Goal: Task Accomplishment & Management: Manage account settings

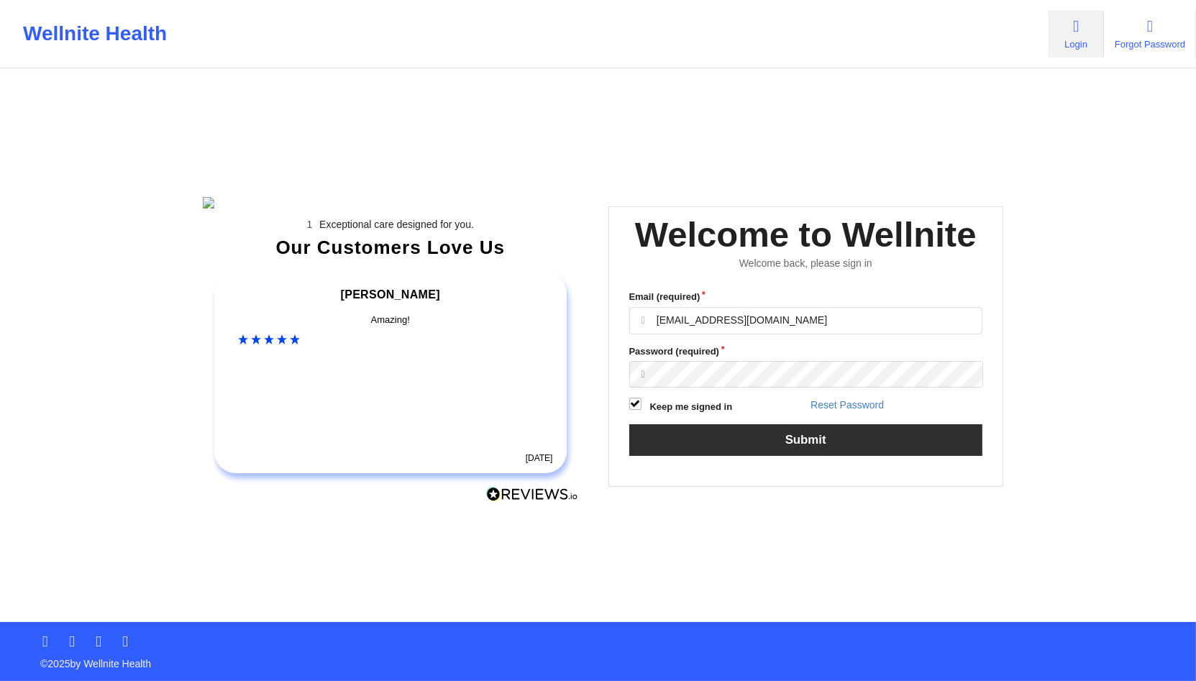
type input "[EMAIL_ADDRESS][DOMAIN_NAME]"
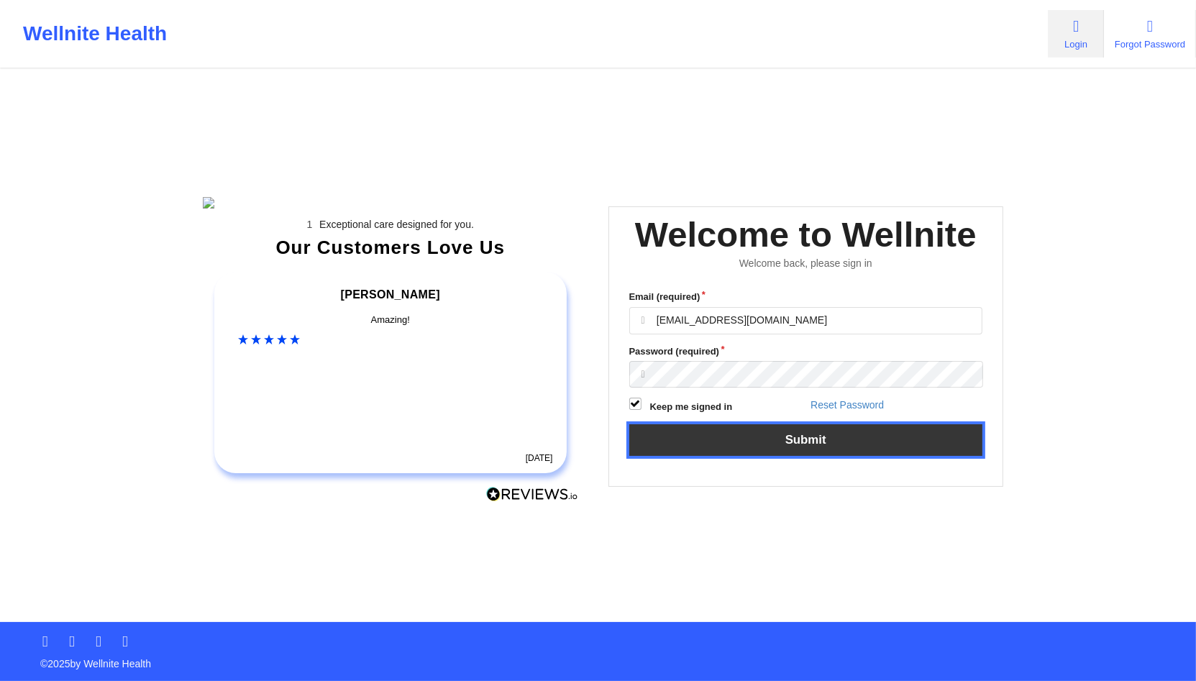
click at [774, 451] on button "Submit" at bounding box center [806, 439] width 354 height 31
click at [734, 455] on button "Submit" at bounding box center [806, 439] width 354 height 31
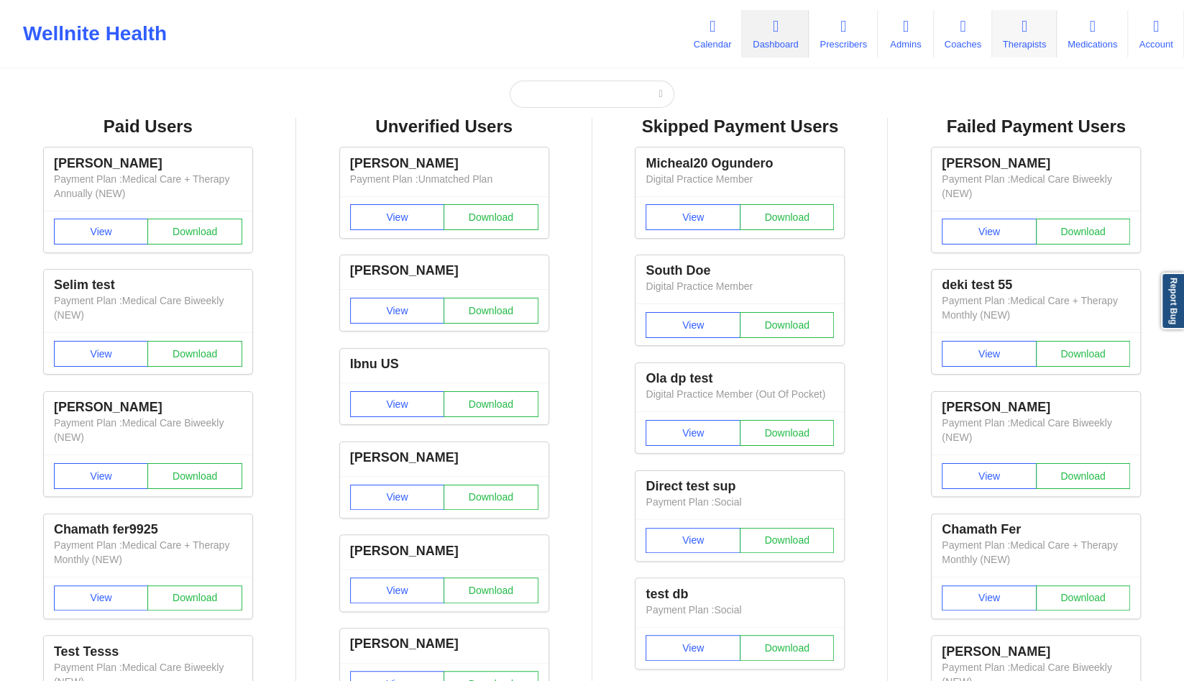
click at [1015, 32] on icon at bounding box center [1024, 27] width 19 height 16
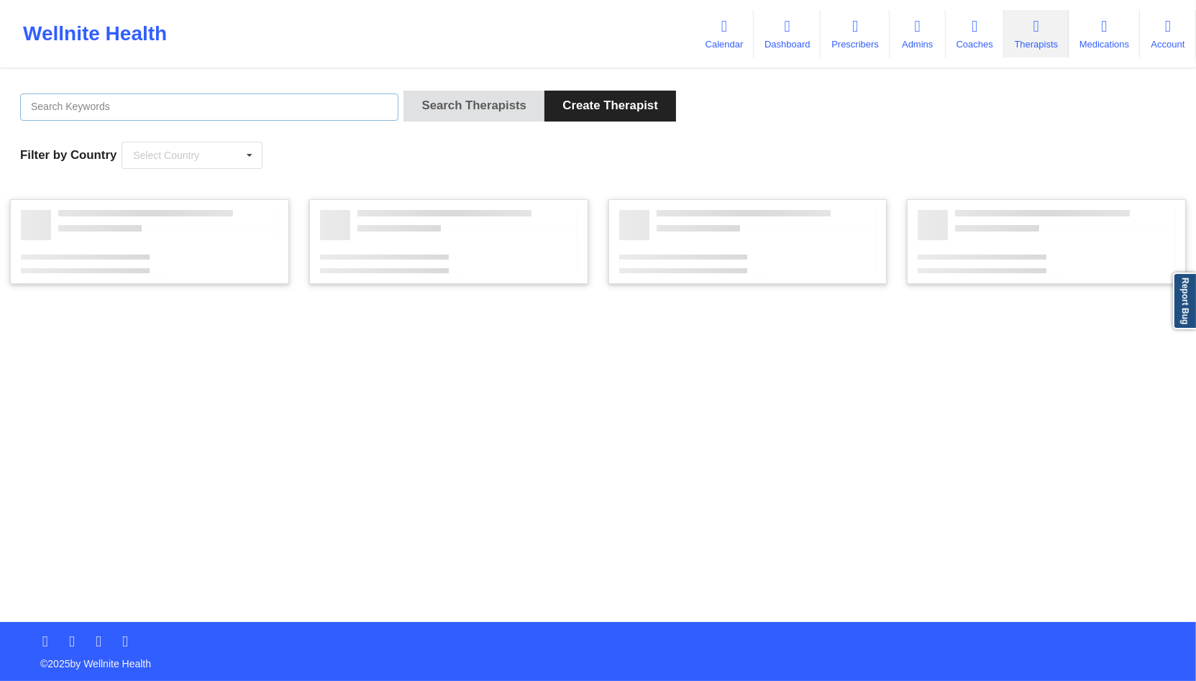
click at [263, 112] on input "text" at bounding box center [209, 106] width 378 height 27
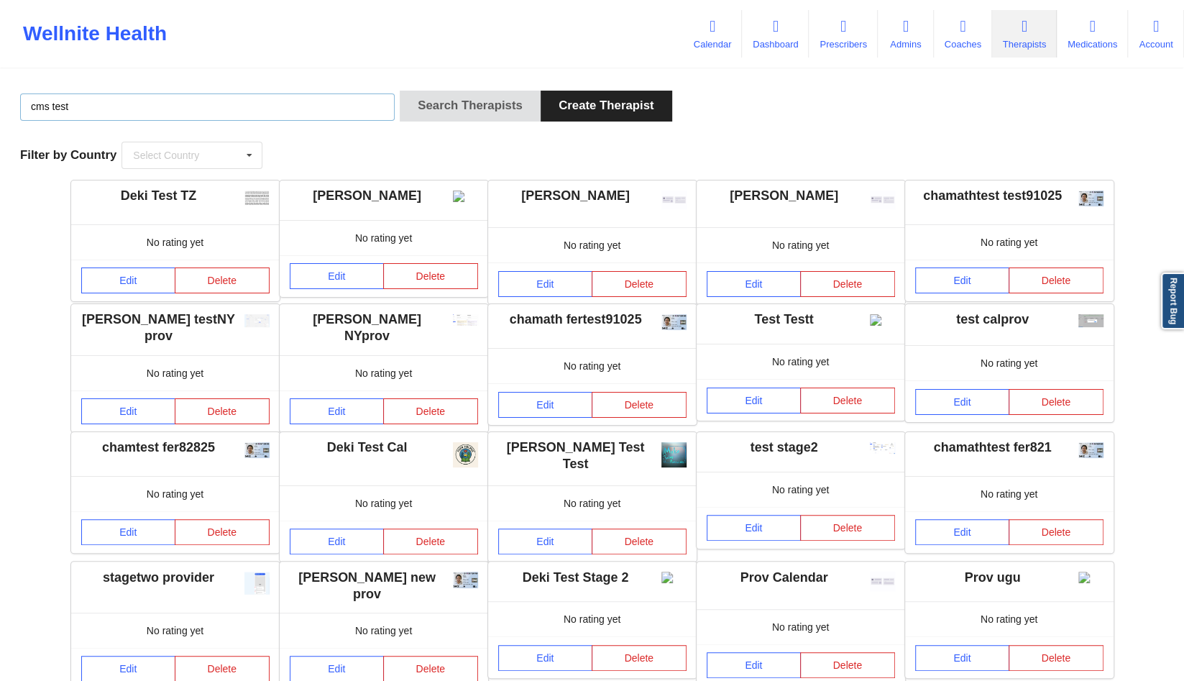
type input "cms test"
click at [400, 91] on button "Search Therapists" at bounding box center [470, 106] width 141 height 31
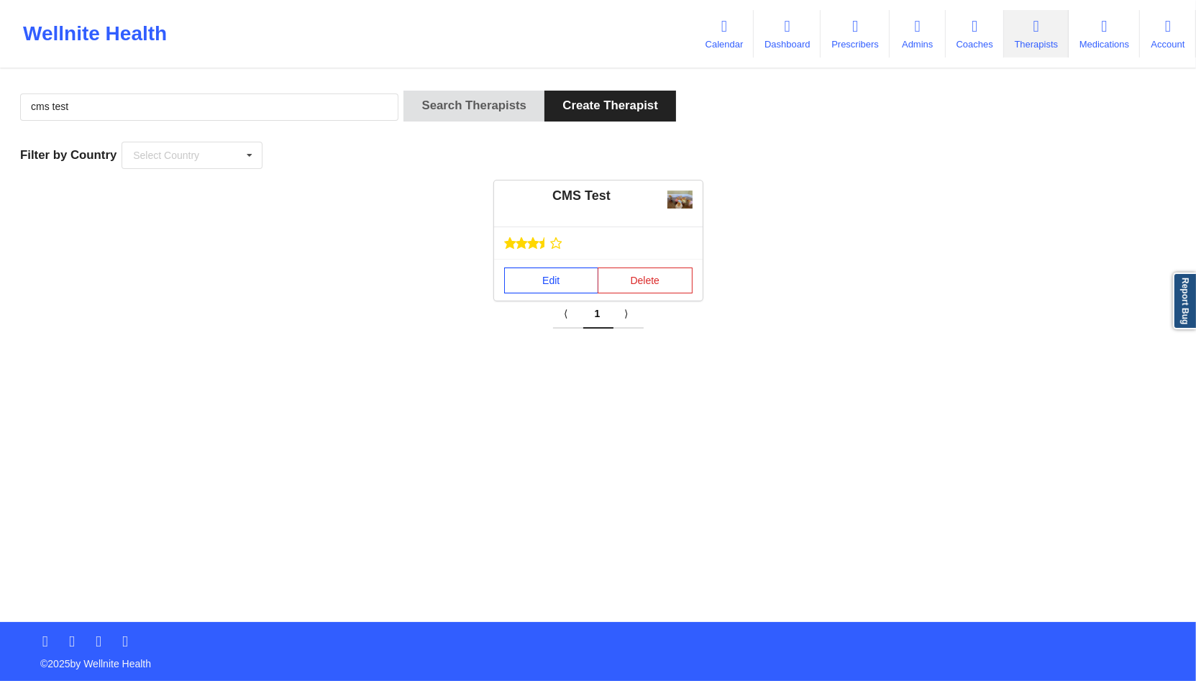
click at [528, 287] on link "Edit" at bounding box center [551, 280] width 95 height 26
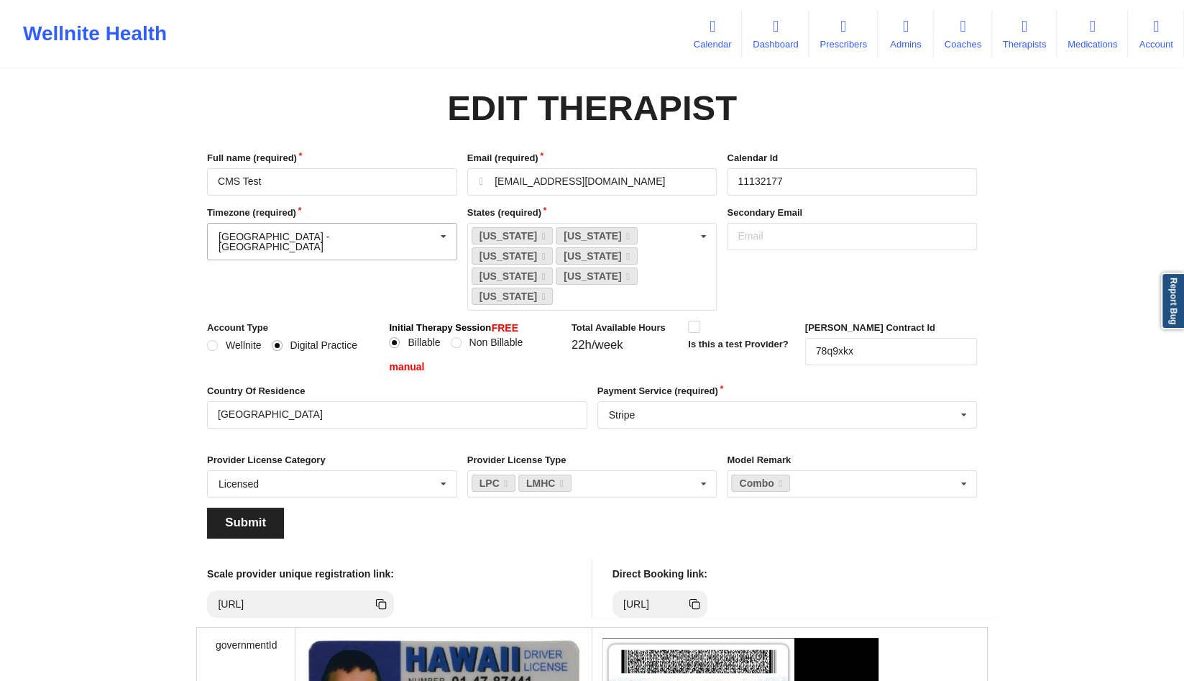
click at [385, 240] on input "text" at bounding box center [332, 237] width 249 height 26
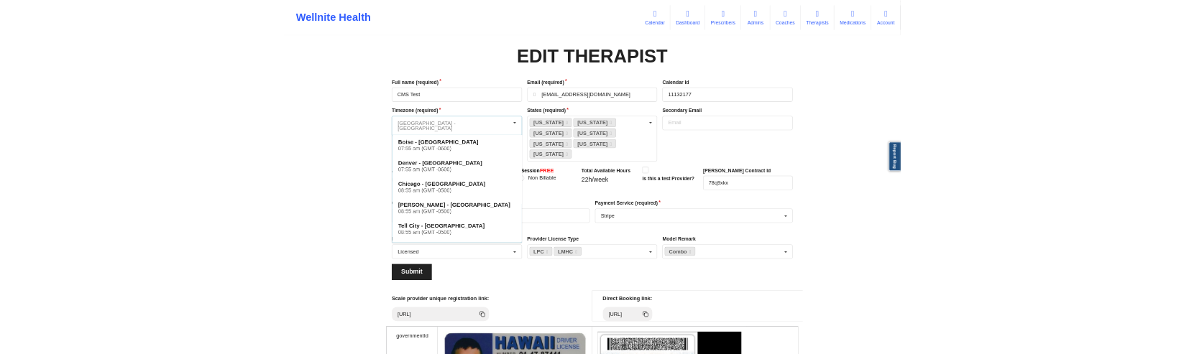
scroll to position [919, 0]
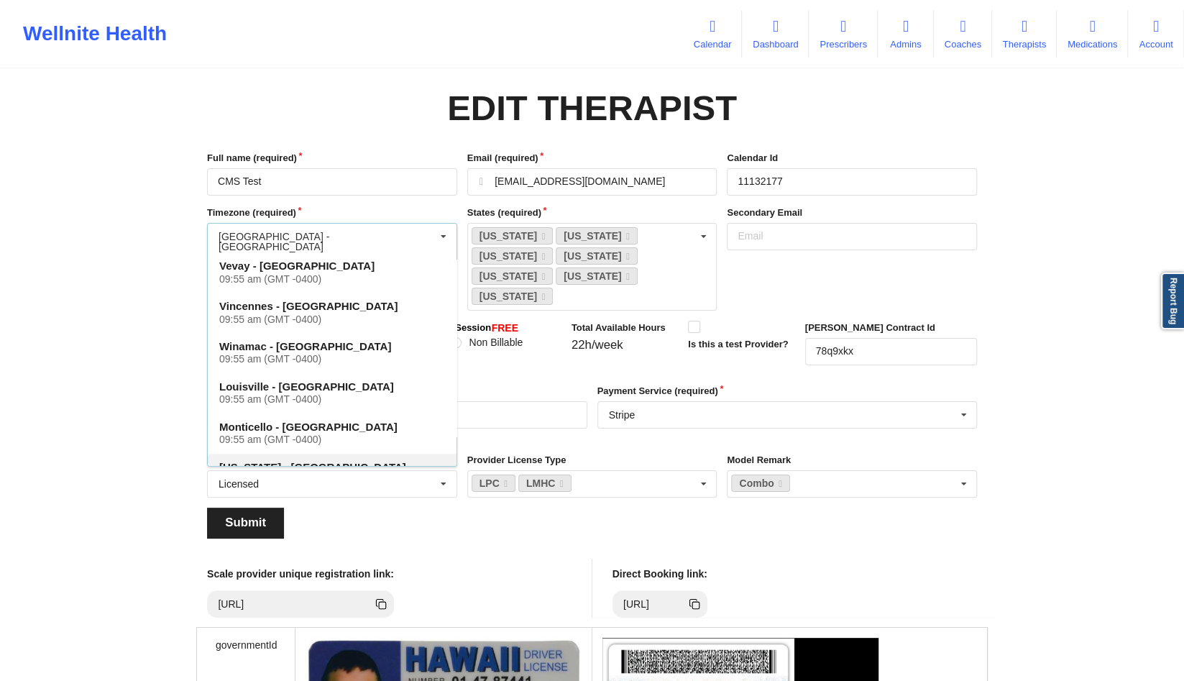
click at [359, 460] on h4 "New York - America 09:55 am (GMT -0400)" at bounding box center [332, 473] width 226 height 26
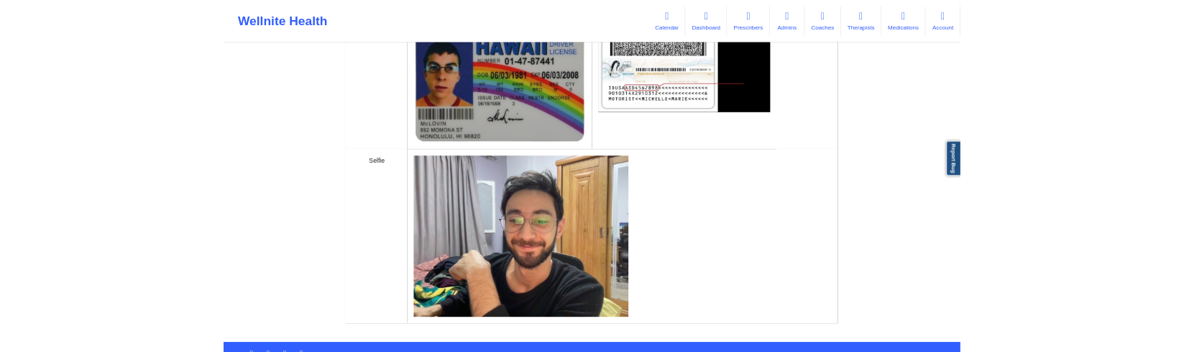
scroll to position [5, 0]
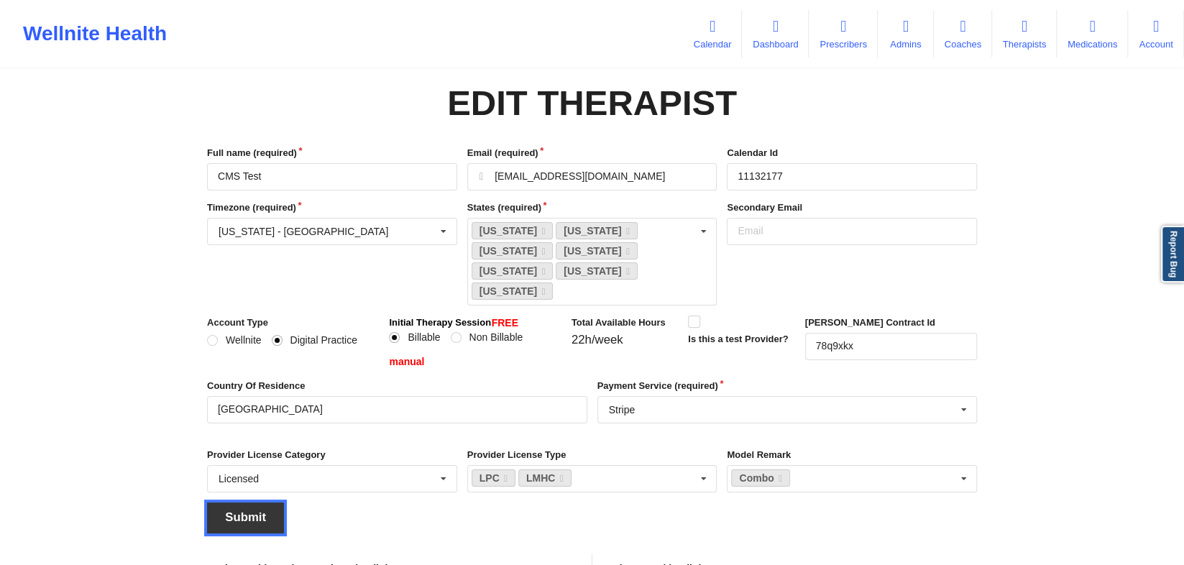
click at [246, 503] on button "Submit" at bounding box center [245, 518] width 77 height 31
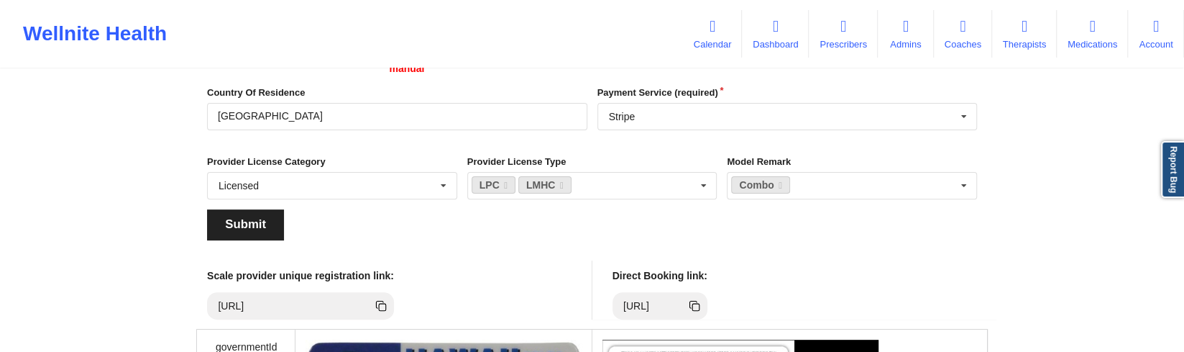
scroll to position [217, 0]
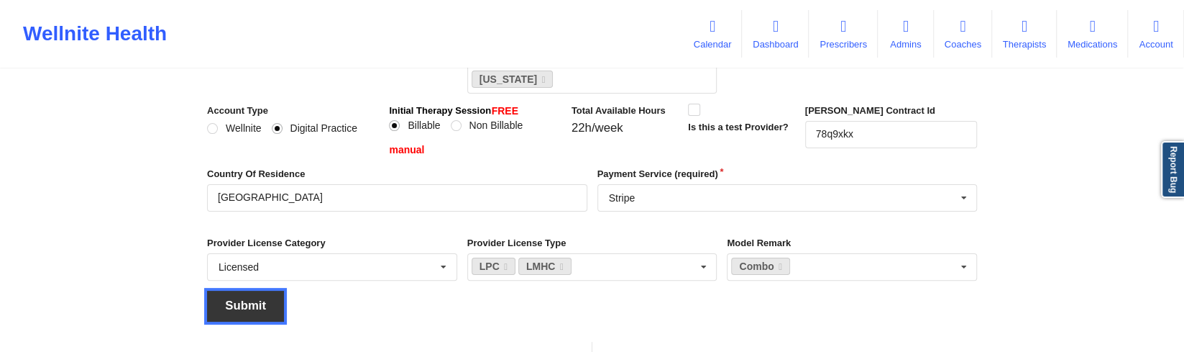
click at [255, 290] on button "Submit" at bounding box center [245, 305] width 77 height 31
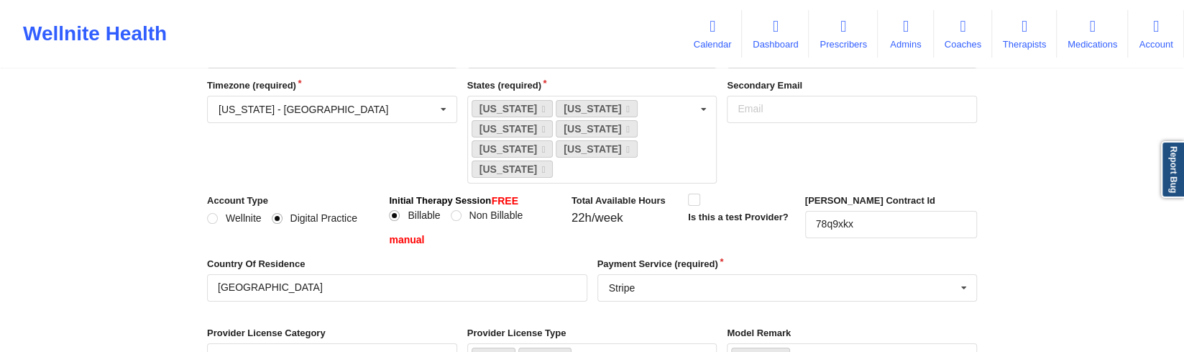
scroll to position [0, 0]
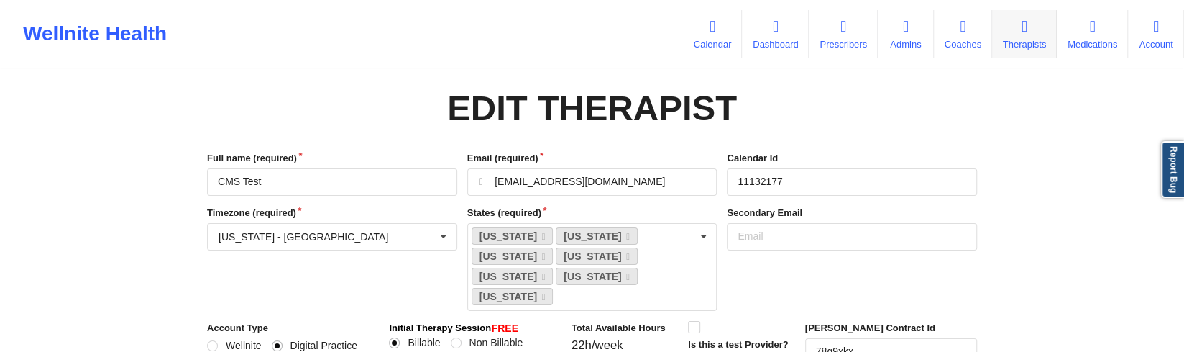
click at [1007, 44] on link "Therapists" at bounding box center [1024, 33] width 65 height 47
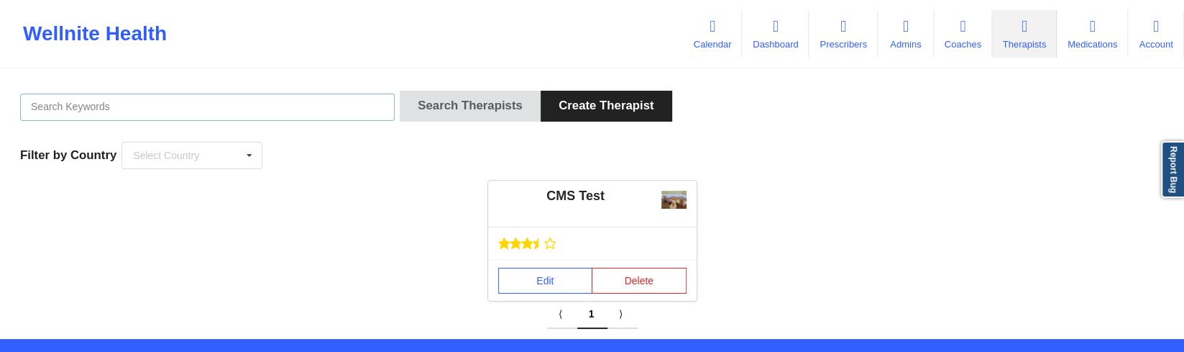
drag, startPoint x: 237, startPoint y: 96, endPoint x: 188, endPoint y: 72, distance: 54.3
click at [218, 93] on input "text" at bounding box center [207, 106] width 375 height 27
click at [104, 100] on input "text" at bounding box center [207, 106] width 375 height 27
type input "cms test"
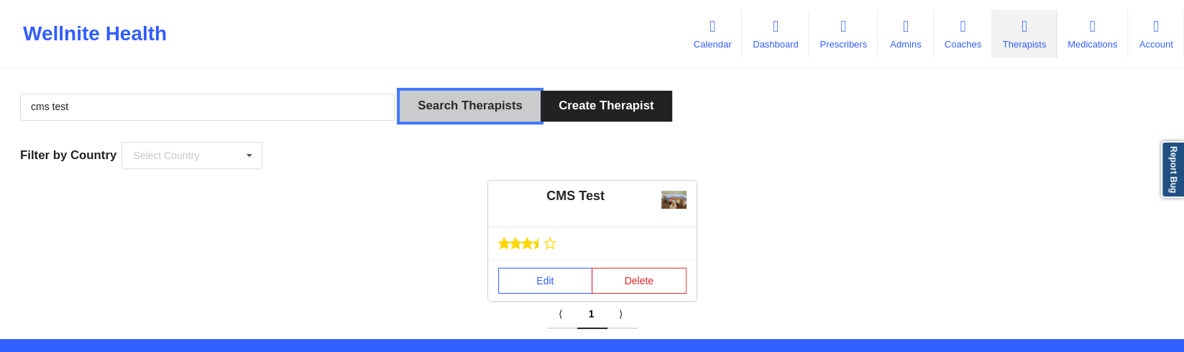
click at [469, 111] on button "Search Therapists" at bounding box center [470, 106] width 141 height 31
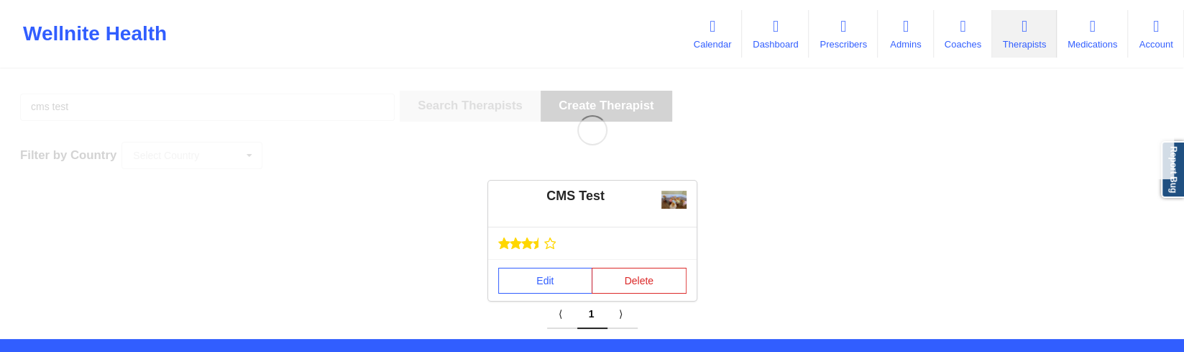
click at [192, 188] on div "CMS Test Edit Delete" at bounding box center [592, 240] width 1174 height 120
click at [780, 42] on link "Dashboard" at bounding box center [775, 33] width 67 height 47
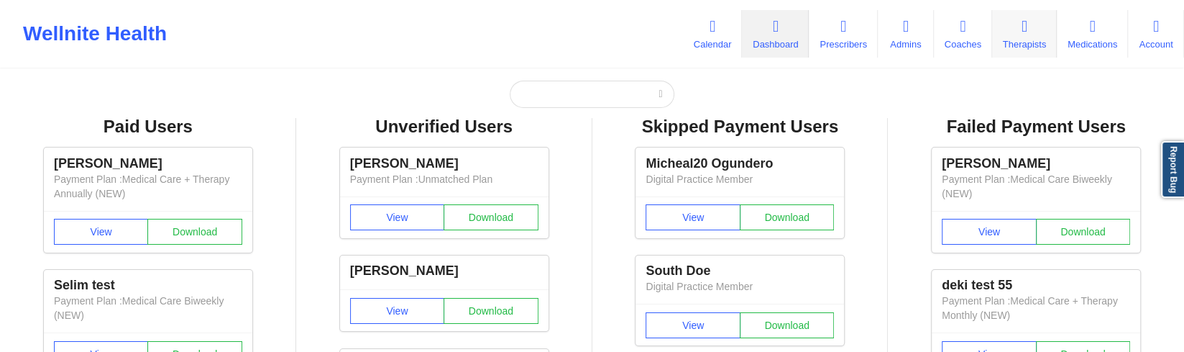
click at [1003, 43] on link "Therapists" at bounding box center [1024, 33] width 65 height 47
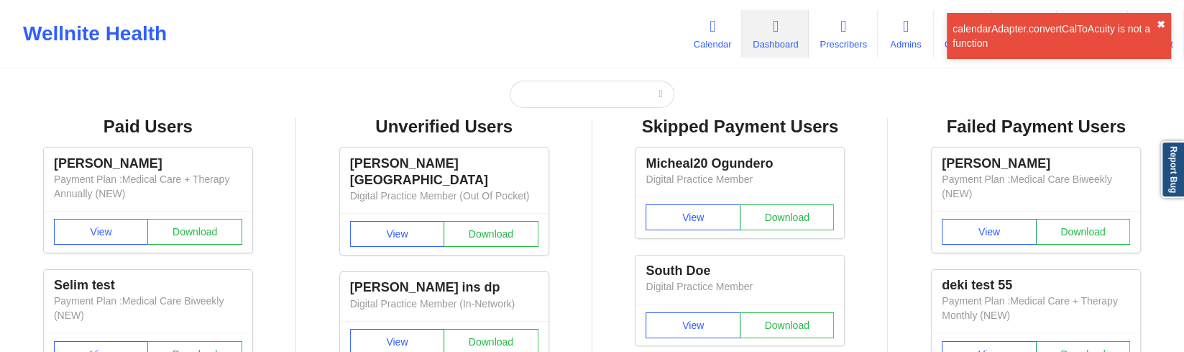
click at [1162, 21] on button "✖︎" at bounding box center [1161, 25] width 9 height 12
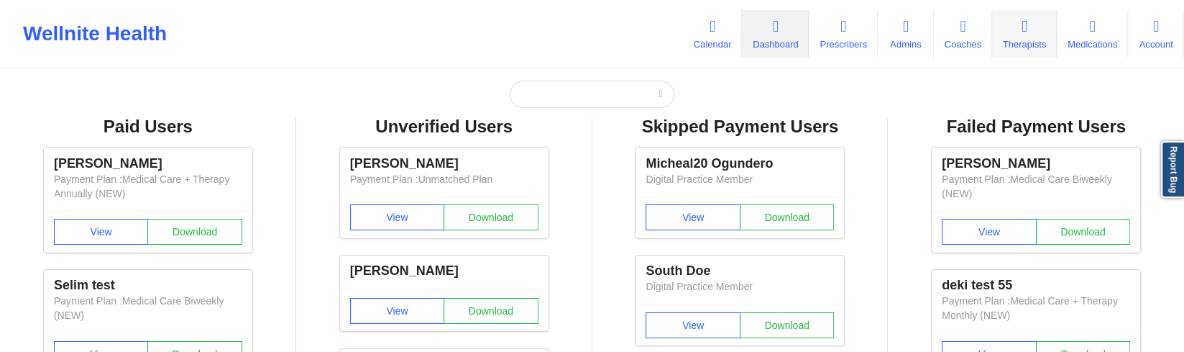
click at [1030, 40] on link "Therapists" at bounding box center [1024, 33] width 65 height 47
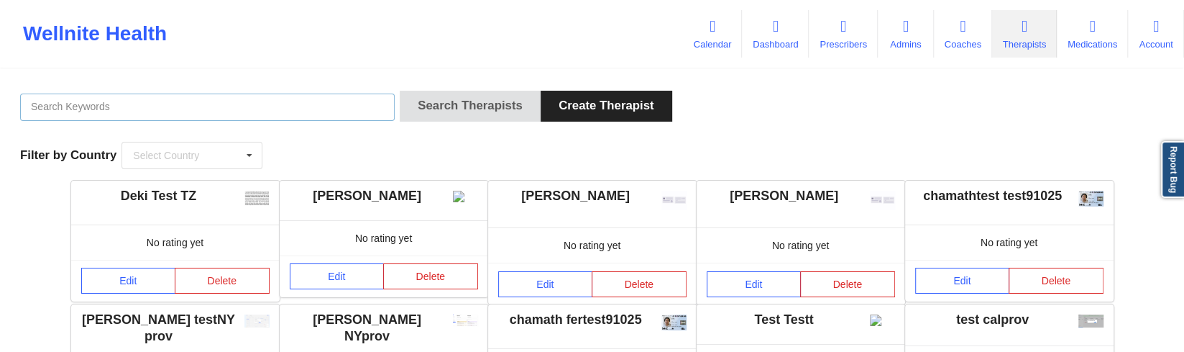
click at [362, 104] on input "text" at bounding box center [207, 106] width 375 height 27
type input "cms test"
click at [400, 91] on button "Search Therapists" at bounding box center [470, 106] width 141 height 31
click at [200, 101] on input "text" at bounding box center [207, 106] width 375 height 27
click at [400, 91] on button "Search Therapists" at bounding box center [470, 106] width 141 height 31
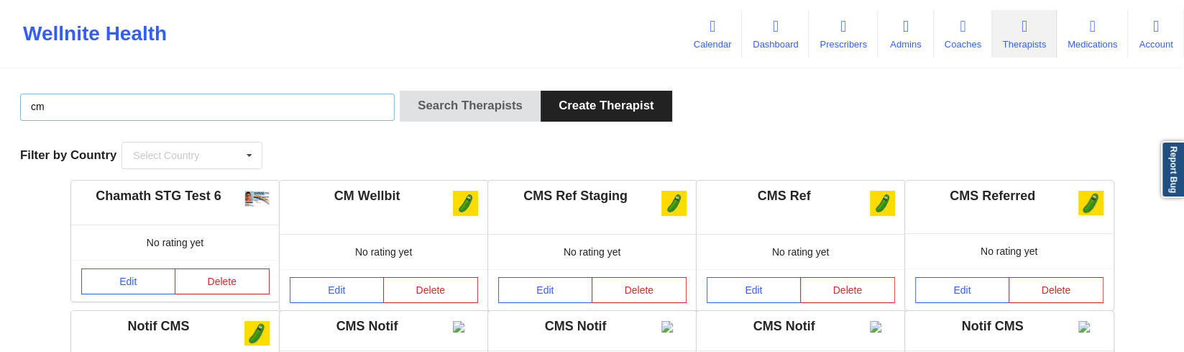
click at [127, 96] on input "cm" at bounding box center [207, 106] width 375 height 27
click at [131, 111] on input "cm" at bounding box center [207, 106] width 375 height 27
type input "cms test"
click at [400, 91] on button "Search Therapists" at bounding box center [470, 106] width 141 height 31
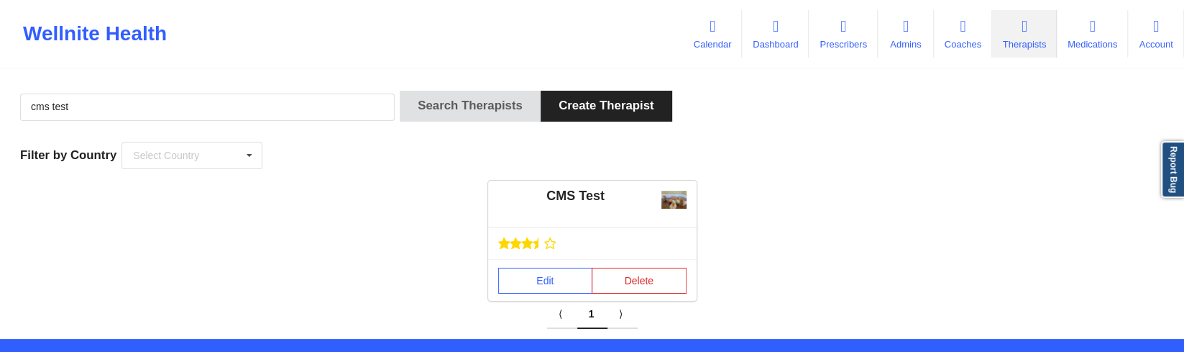
click at [518, 246] on icon at bounding box center [515, 242] width 11 height 11
click at [521, 272] on link "Edit" at bounding box center [545, 280] width 95 height 26
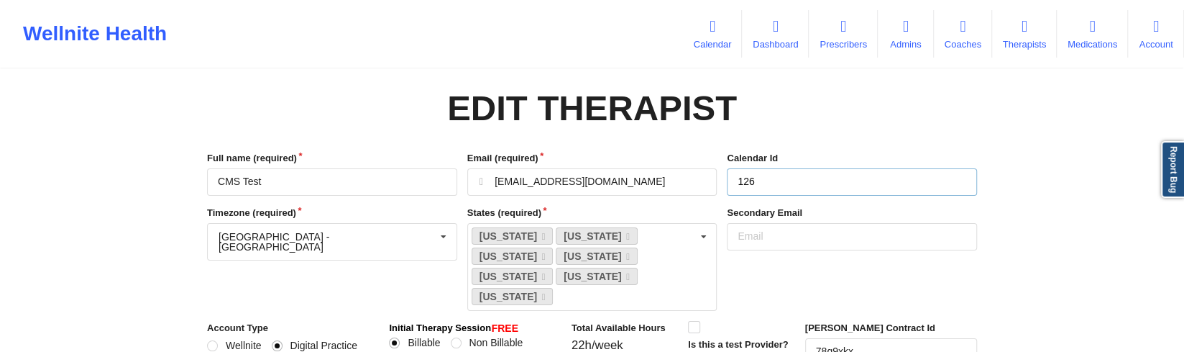
click at [780, 171] on input "126" at bounding box center [852, 181] width 250 height 27
click at [326, 227] on input "text" at bounding box center [332, 237] width 249 height 26
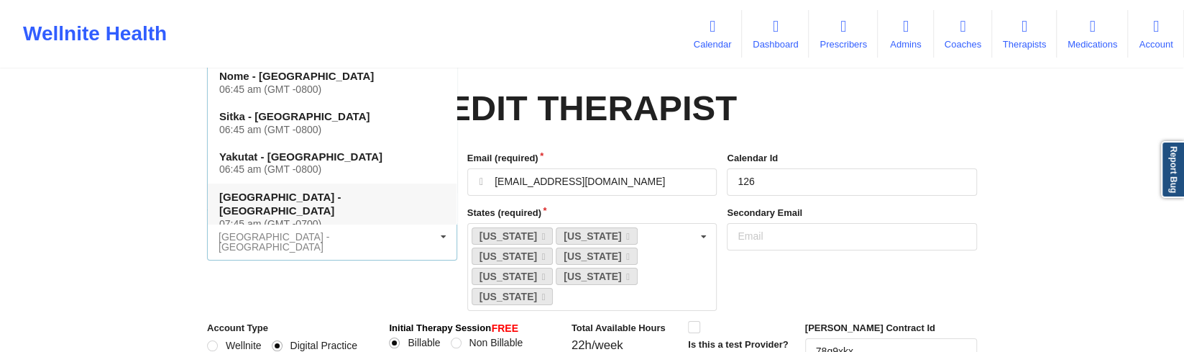
scroll to position [919, 0]
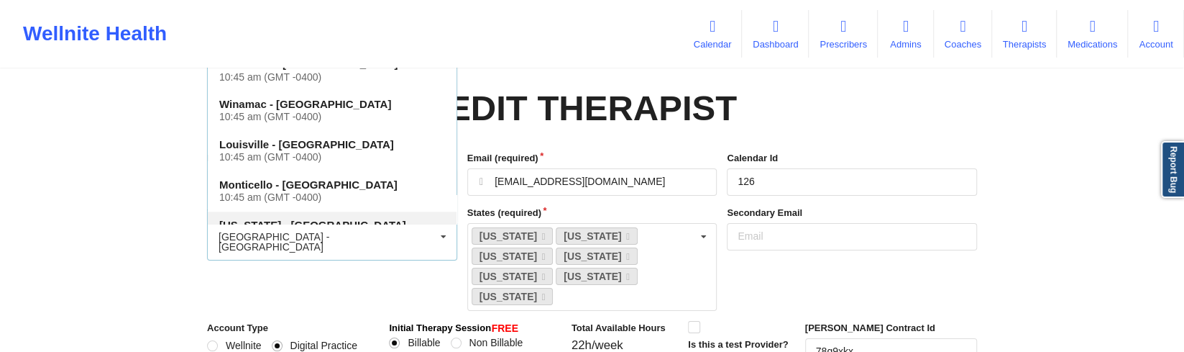
click at [336, 231] on div "10:45 am (GMT -0400)" at bounding box center [332, 237] width 226 height 12
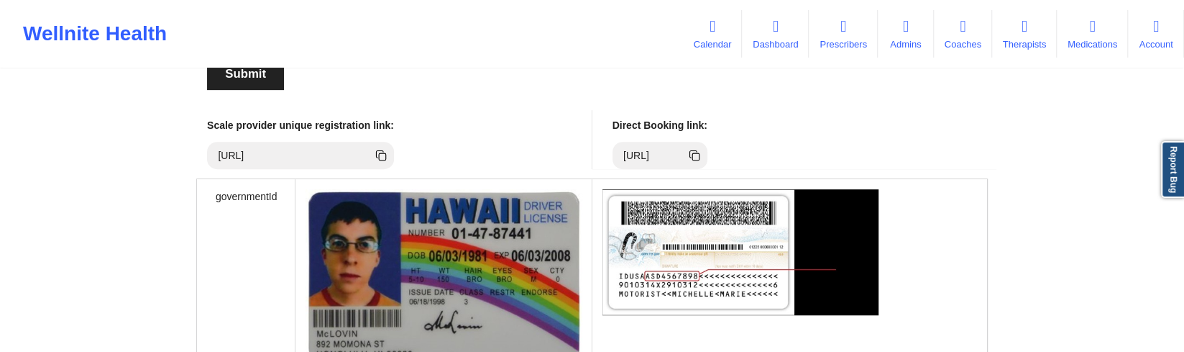
scroll to position [219, 0]
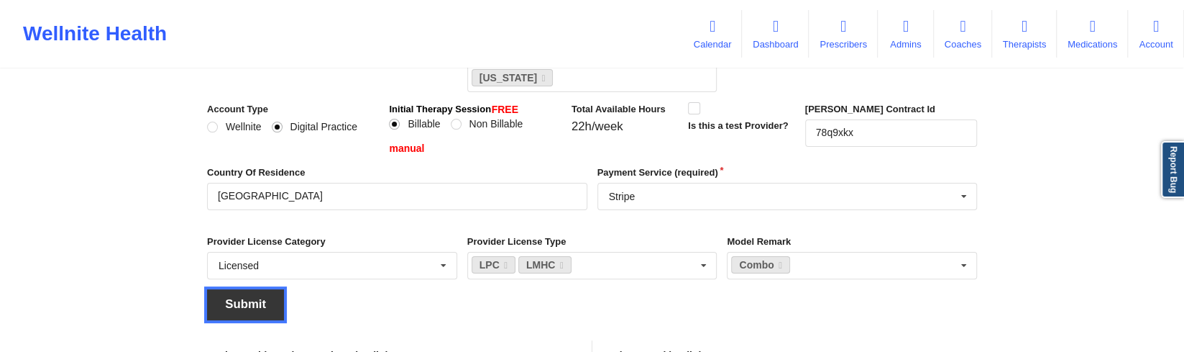
click at [216, 289] on button "Submit" at bounding box center [245, 304] width 77 height 31
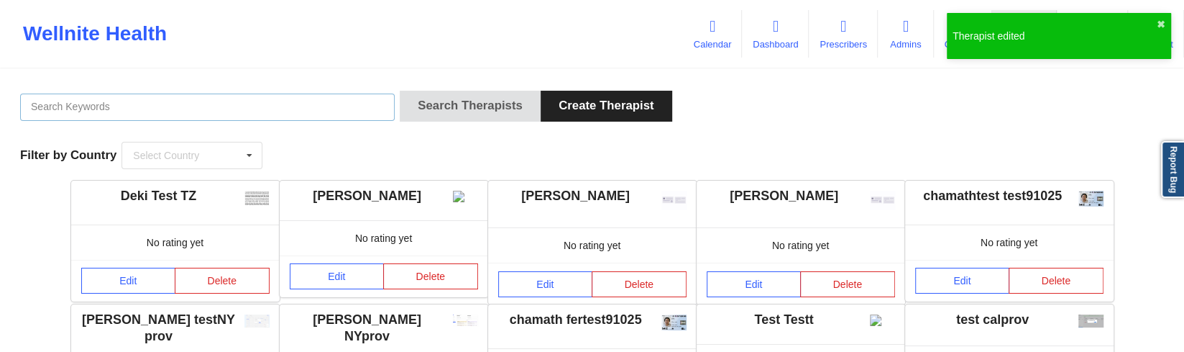
click at [326, 109] on input "text" at bounding box center [207, 106] width 375 height 27
type input "cms test"
click at [400, 91] on button "Search Therapists" at bounding box center [470, 106] width 141 height 31
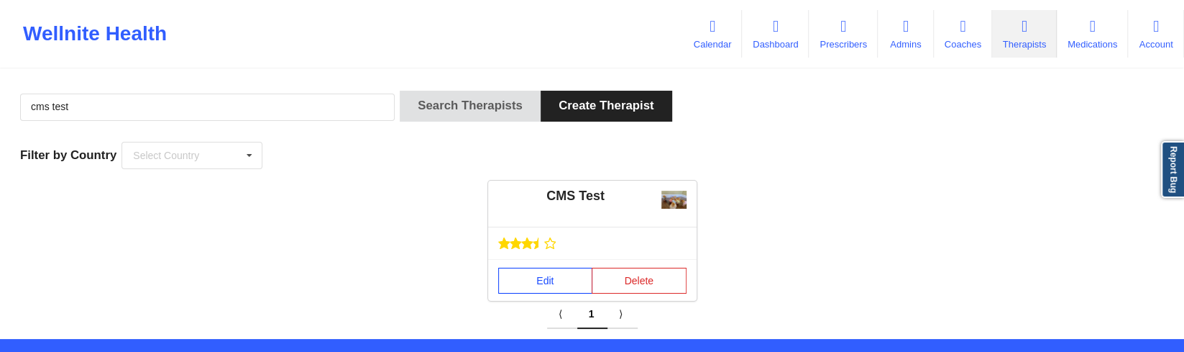
click at [532, 273] on link "Edit" at bounding box center [545, 280] width 95 height 26
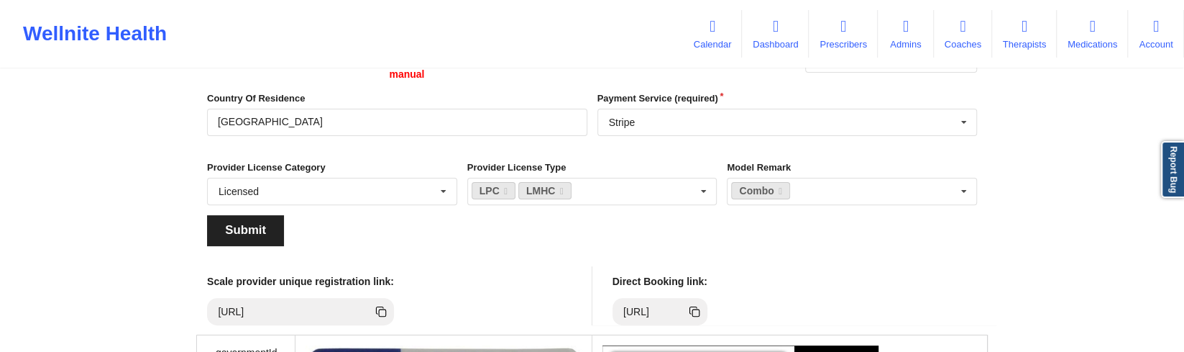
scroll to position [303, 0]
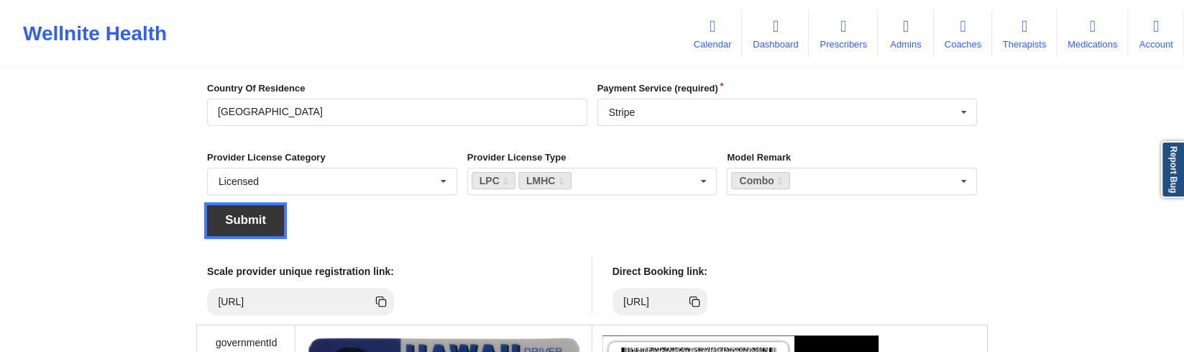
click at [247, 205] on button "Submit" at bounding box center [245, 220] width 77 height 31
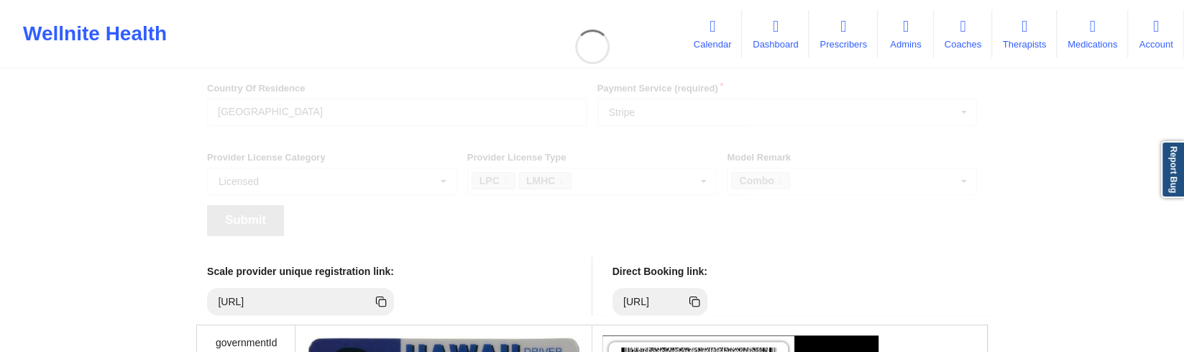
scroll to position [1, 0]
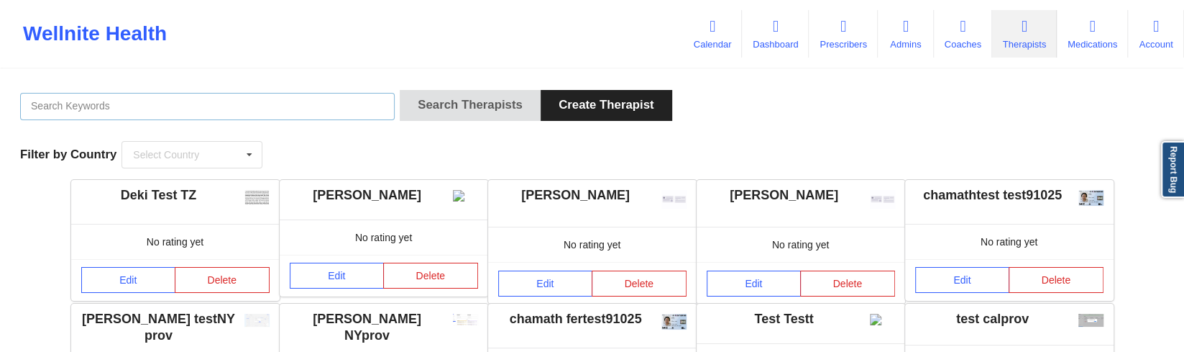
click at [275, 111] on input "text" at bounding box center [207, 106] width 375 height 27
type input "cms test"
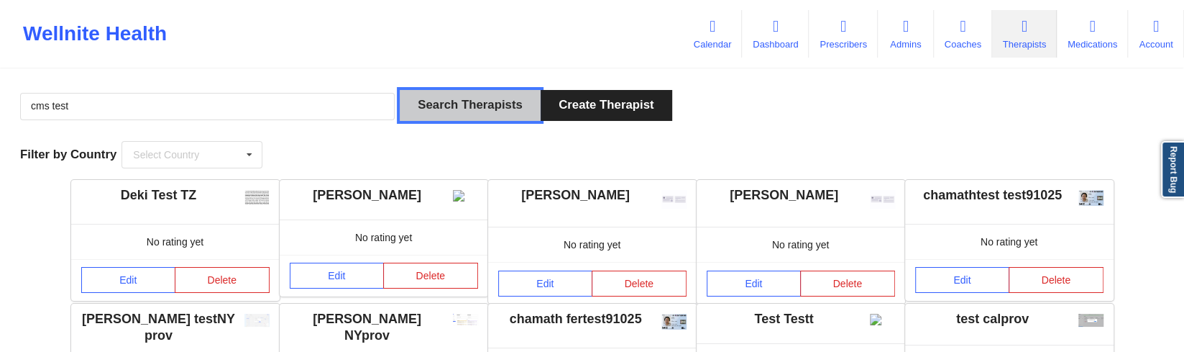
click at [504, 114] on button "Search Therapists" at bounding box center [470, 105] width 141 height 31
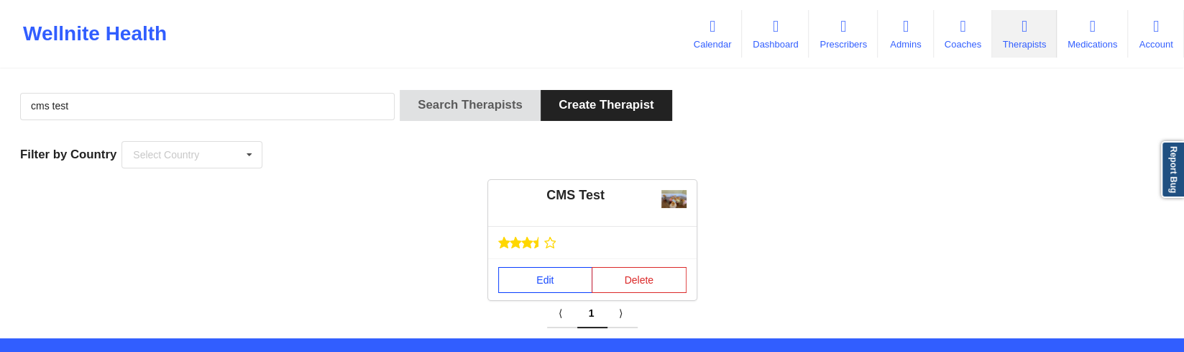
click at [534, 276] on link "Edit" at bounding box center [545, 280] width 95 height 26
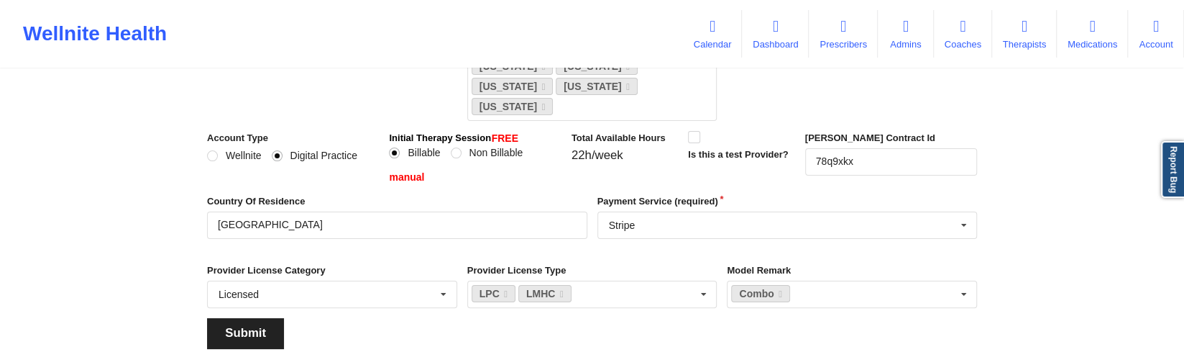
scroll to position [271, 0]
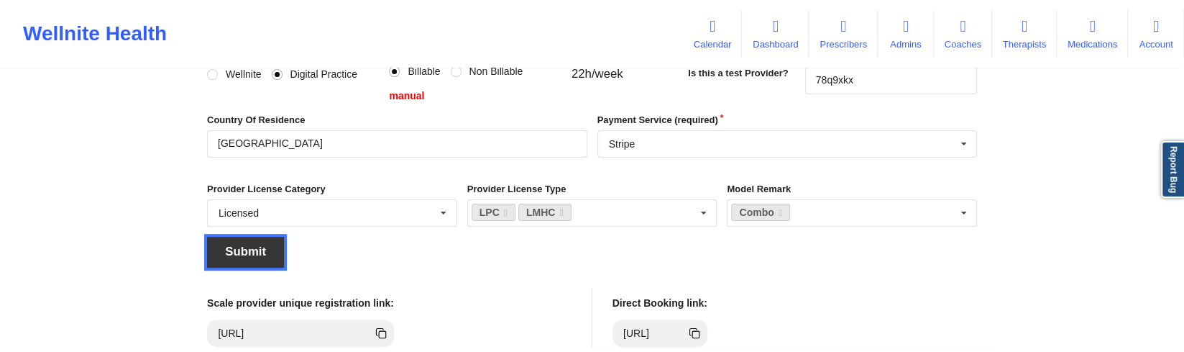
click at [273, 237] on button "Submit" at bounding box center [245, 252] width 77 height 31
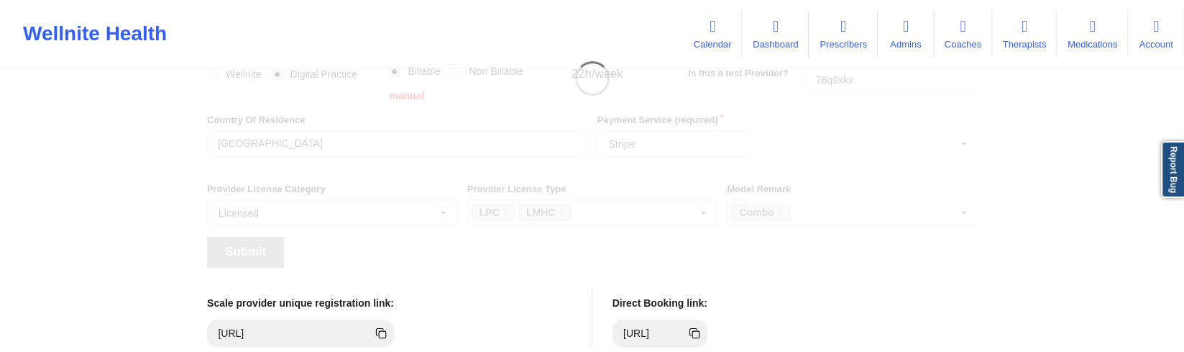
scroll to position [1, 0]
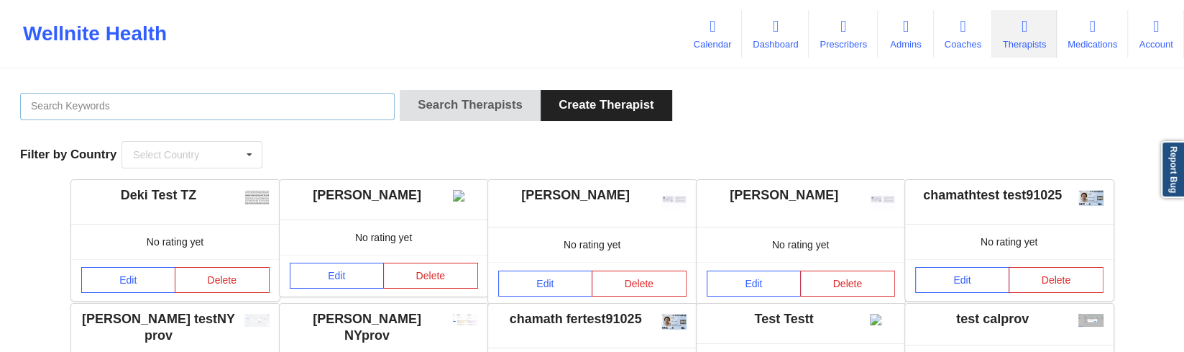
click at [331, 108] on input "text" at bounding box center [207, 106] width 375 height 27
type input "cms test"
click at [400, 90] on button "Search Therapists" at bounding box center [470, 105] width 141 height 31
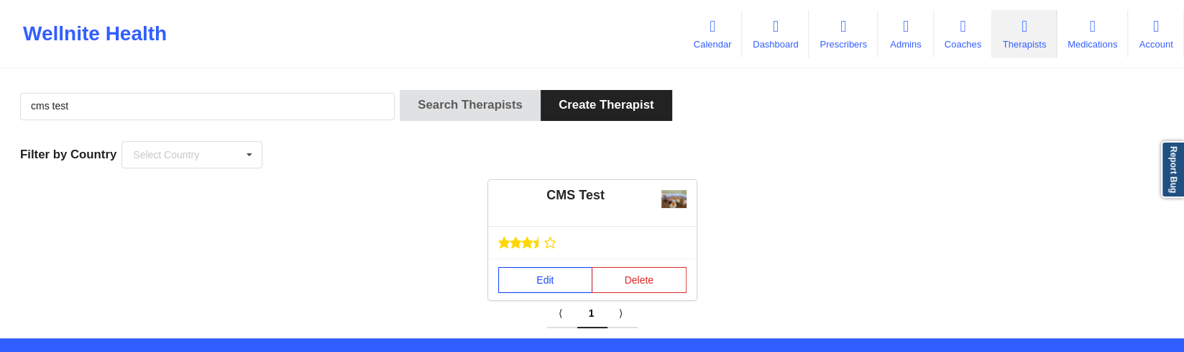
click at [527, 275] on link "Edit" at bounding box center [545, 280] width 95 height 26
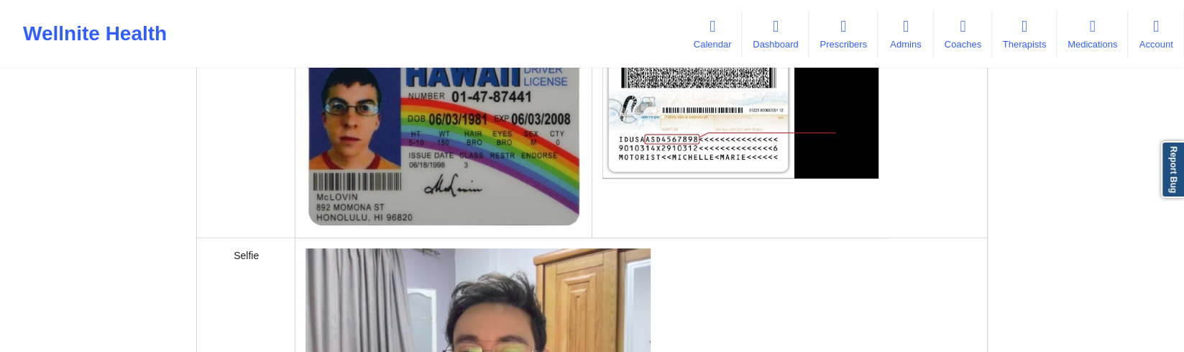
scroll to position [422, 0]
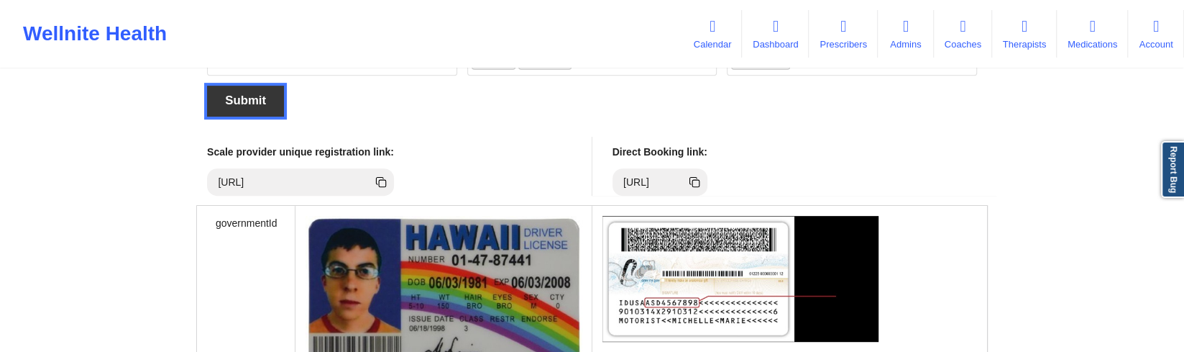
click at [252, 86] on button "Submit" at bounding box center [245, 101] width 77 height 31
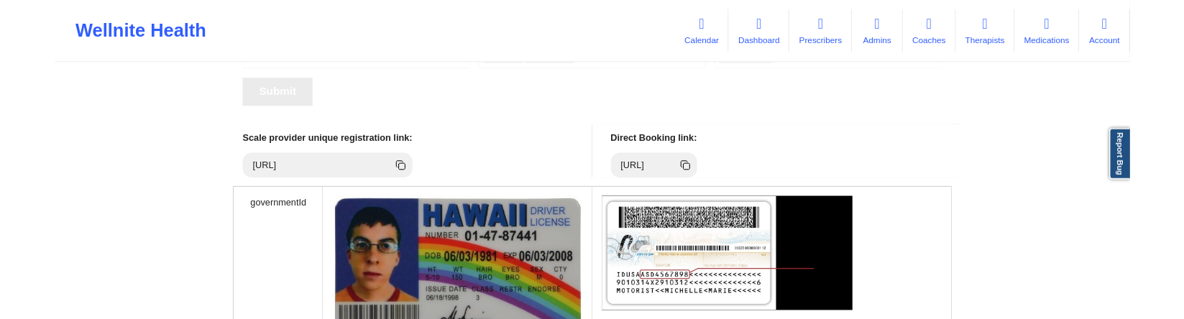
scroll to position [1, 0]
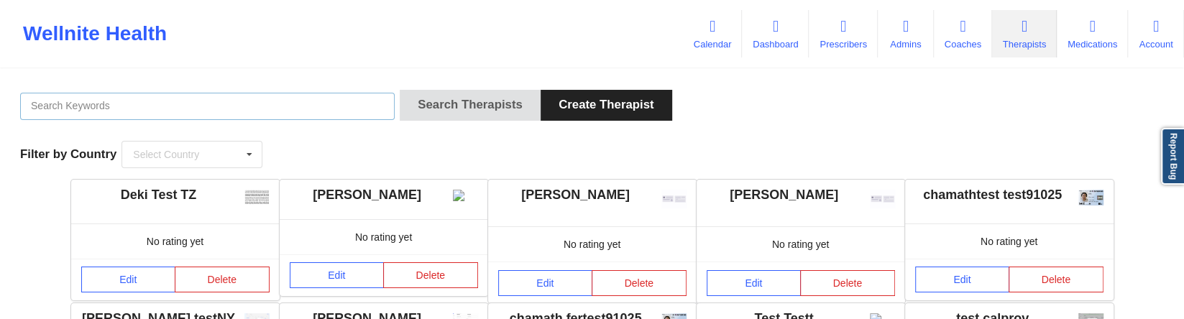
click at [249, 106] on input "text" at bounding box center [207, 106] width 375 height 27
type input "cms test"
click at [400, 90] on button "Search Therapists" at bounding box center [470, 105] width 141 height 31
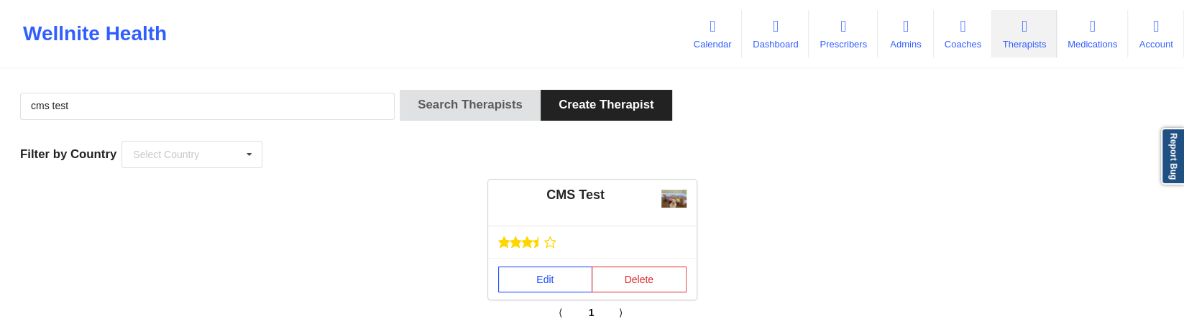
click at [515, 277] on link "Edit" at bounding box center [545, 280] width 95 height 26
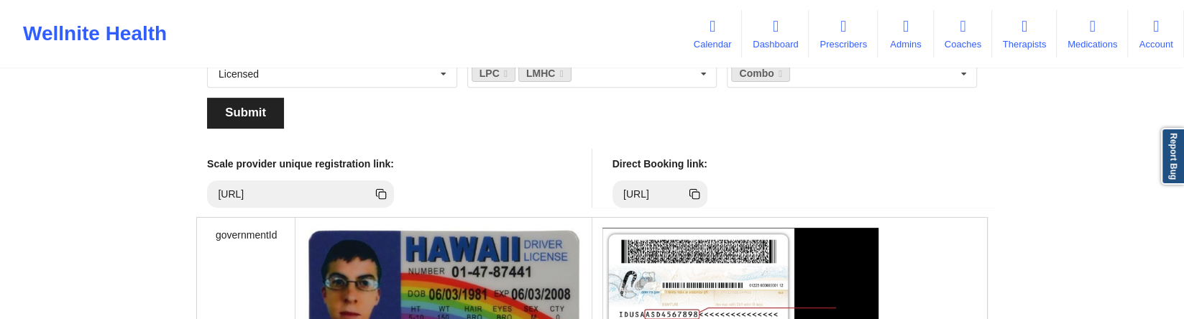
scroll to position [390, 0]
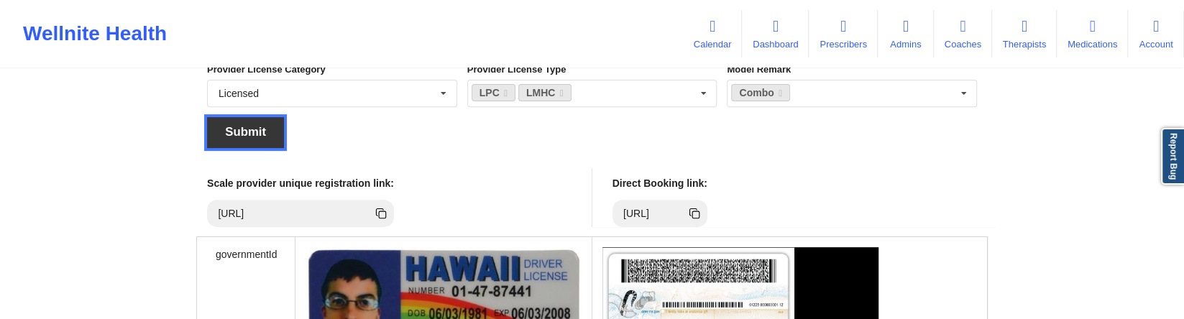
click at [219, 117] on button "Submit" at bounding box center [245, 132] width 77 height 31
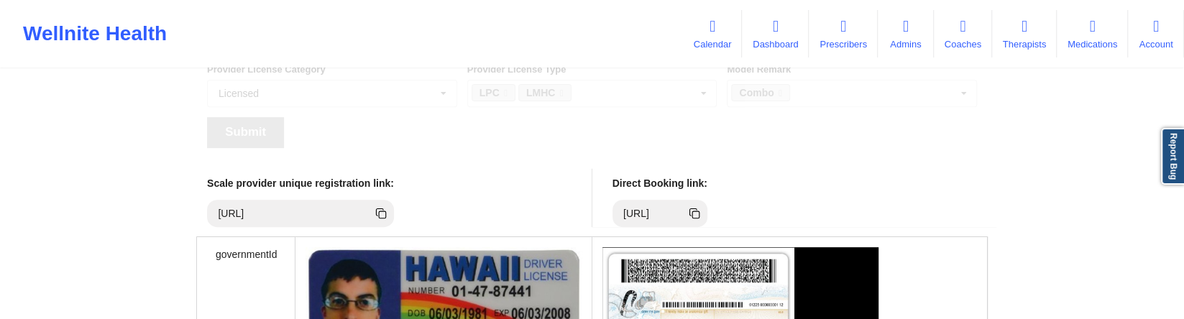
scroll to position [33, 0]
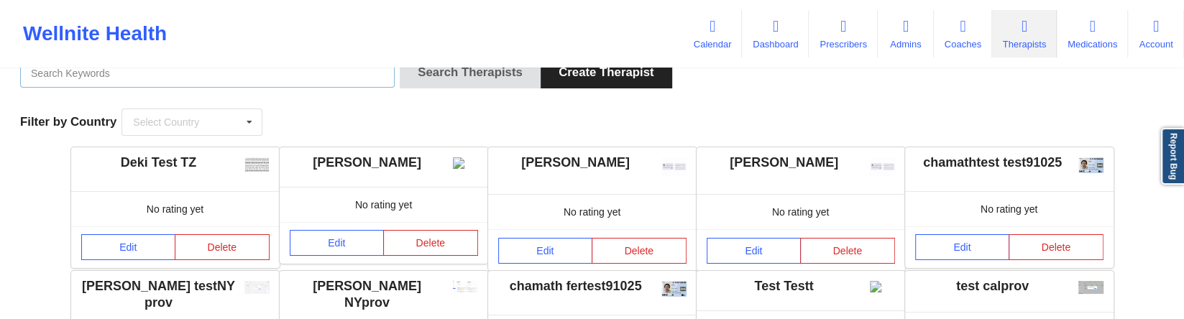
click at [203, 70] on input "text" at bounding box center [207, 73] width 375 height 27
type input "cms test"
click at [400, 58] on button "Search Therapists" at bounding box center [470, 73] width 141 height 31
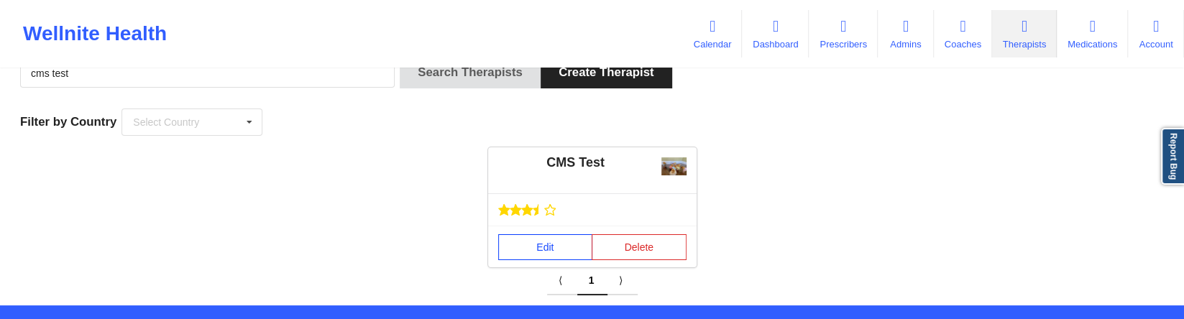
click at [538, 250] on link "Edit" at bounding box center [545, 247] width 95 height 26
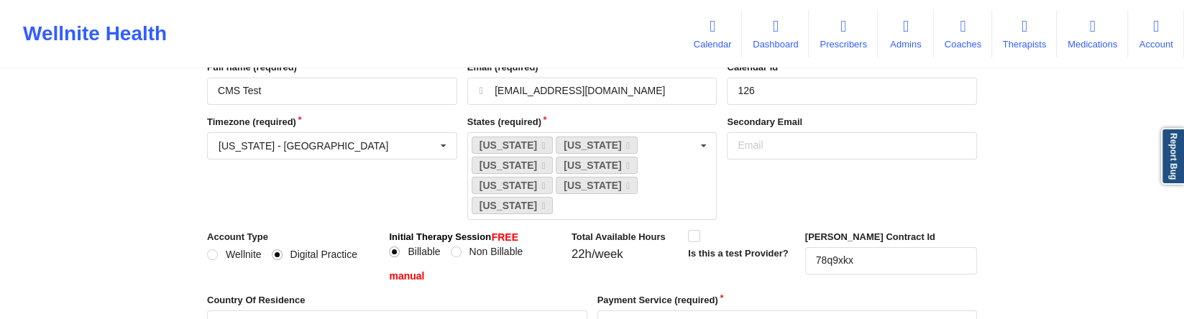
scroll to position [326, 0]
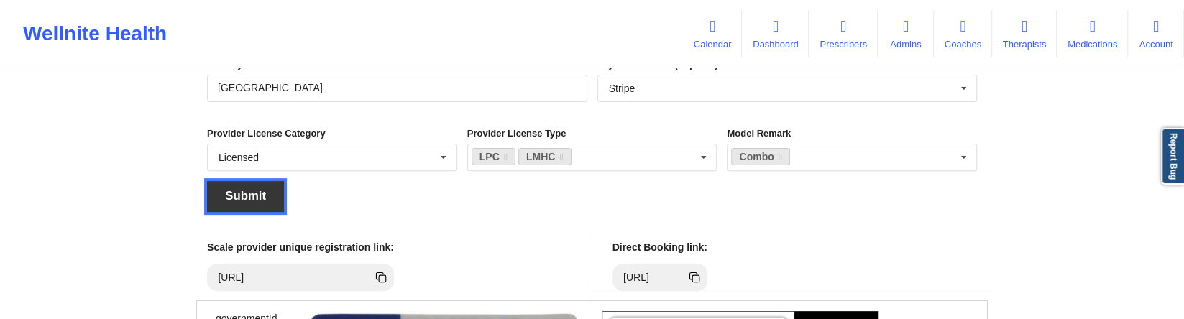
click at [245, 181] on button "Submit" at bounding box center [245, 196] width 77 height 31
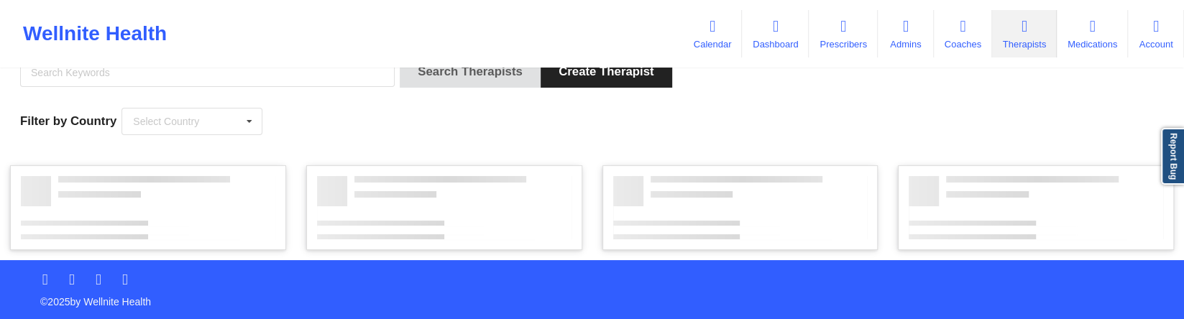
scroll to position [33, 0]
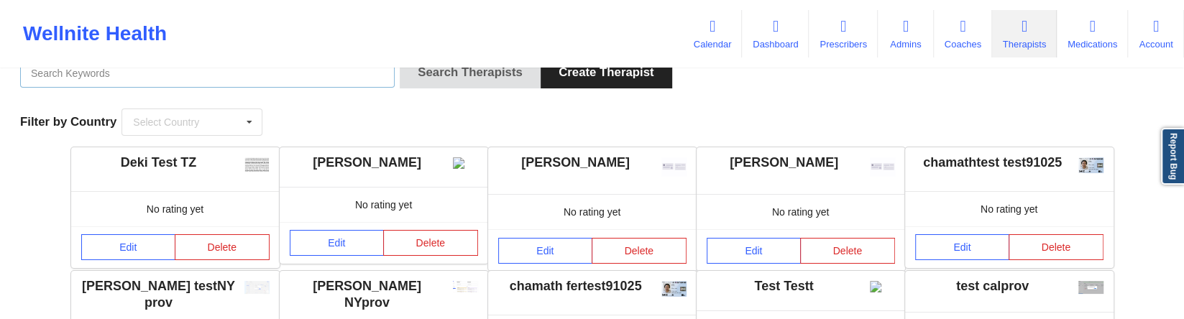
click at [316, 78] on input "text" at bounding box center [207, 73] width 375 height 27
type input "cms test"
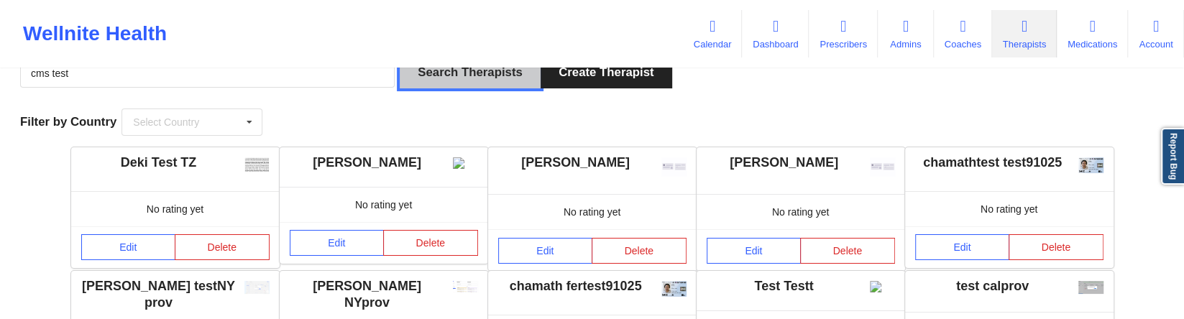
click at [485, 83] on button "Search Therapists" at bounding box center [470, 73] width 141 height 31
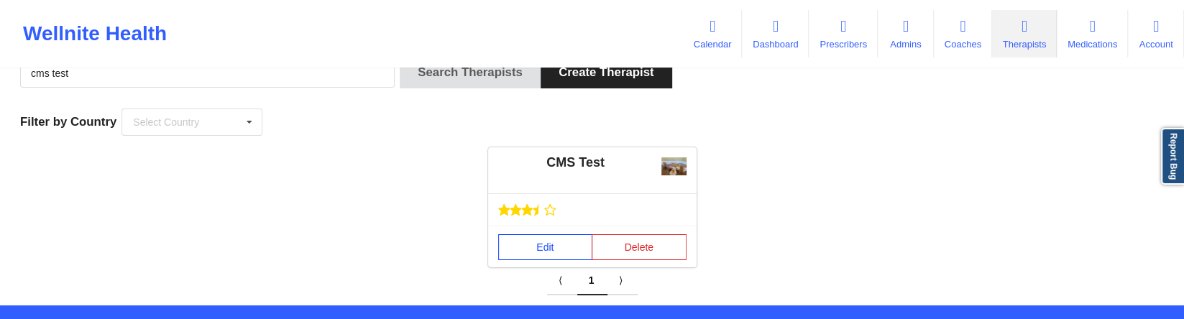
click at [523, 249] on link "Edit" at bounding box center [545, 247] width 95 height 26
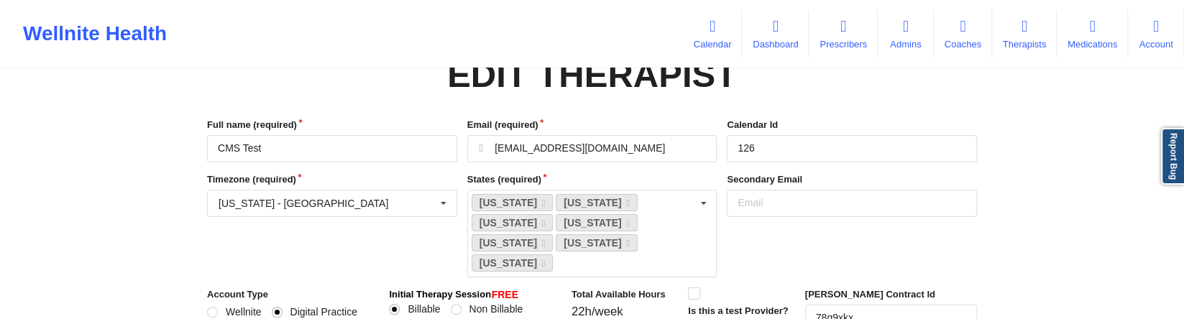
scroll to position [352, 0]
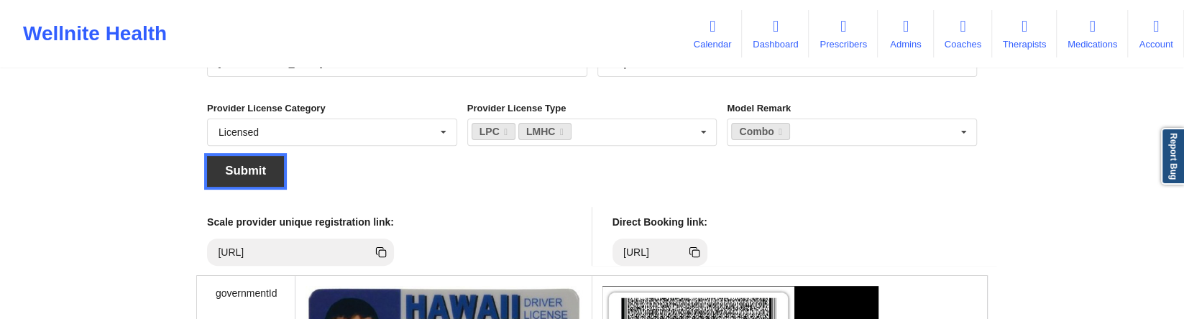
click at [210, 157] on button "Submit" at bounding box center [245, 171] width 77 height 31
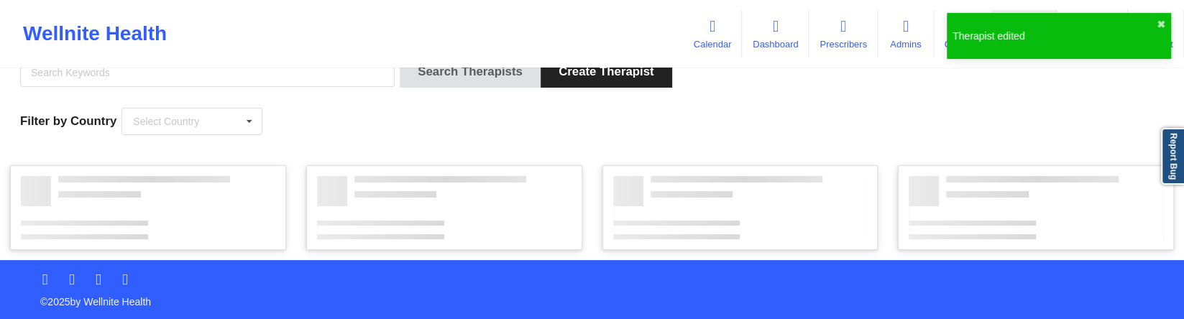
scroll to position [33, 0]
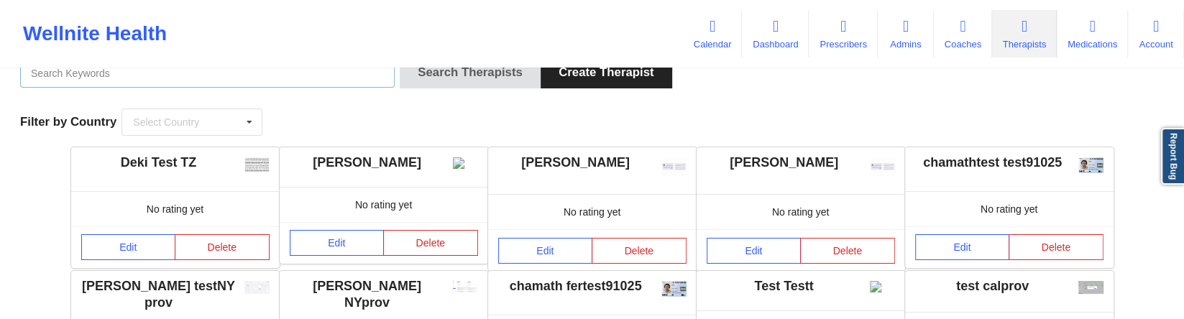
click at [196, 78] on input "text" at bounding box center [207, 73] width 375 height 27
click at [196, 80] on input "text" at bounding box center [207, 73] width 375 height 27
type input "cms test"
click at [400, 58] on button "Search Therapists" at bounding box center [470, 73] width 141 height 31
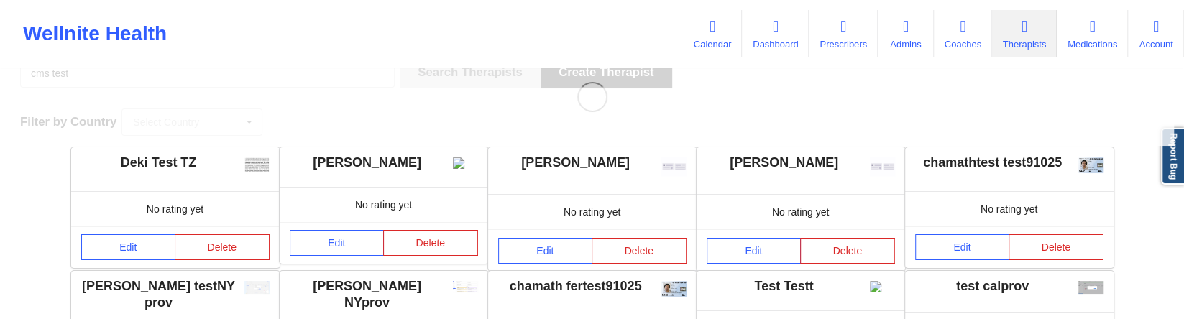
click at [124, 36] on div "Wellnite Health" at bounding box center [95, 34] width 190 height 58
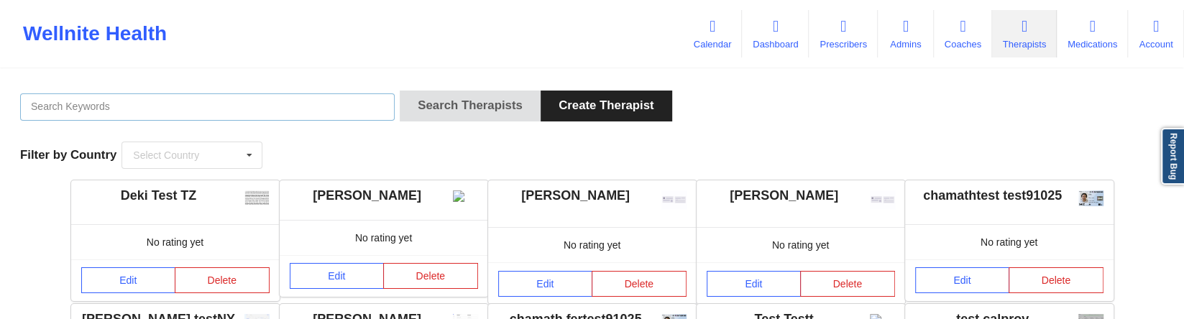
click at [303, 111] on input "text" at bounding box center [207, 106] width 375 height 27
type input "cms test"
click at [400, 91] on button "Search Therapists" at bounding box center [470, 106] width 141 height 31
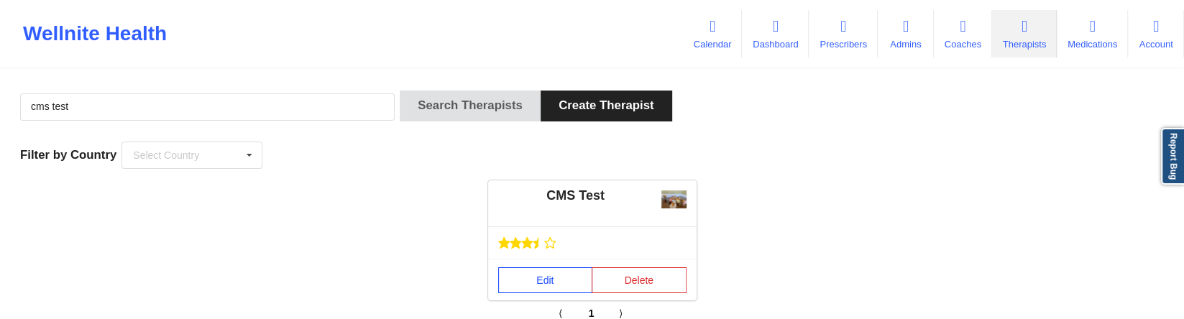
click at [531, 281] on link "Edit" at bounding box center [545, 280] width 95 height 26
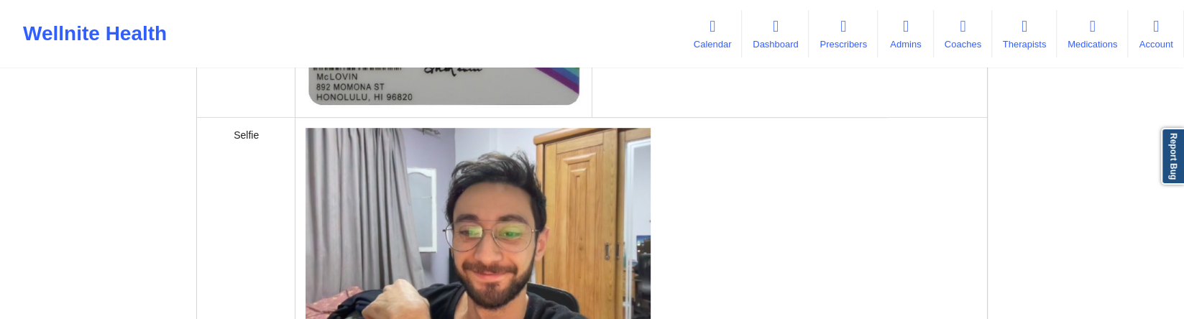
scroll to position [323, 0]
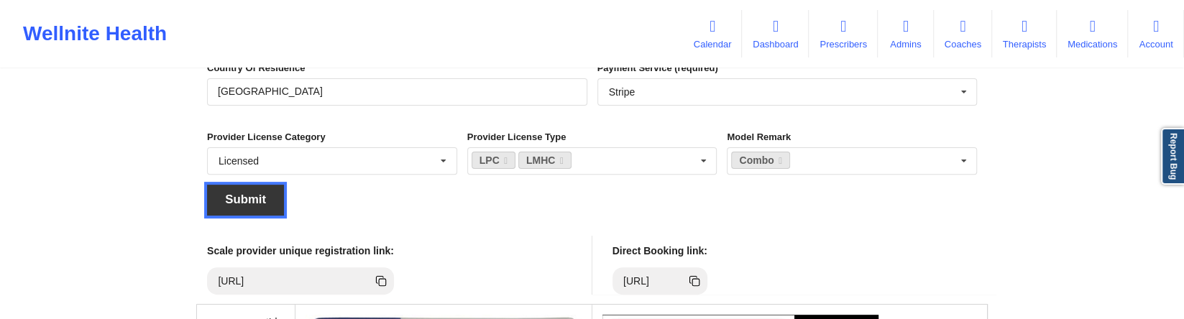
click at [256, 185] on button "Submit" at bounding box center [245, 200] width 77 height 31
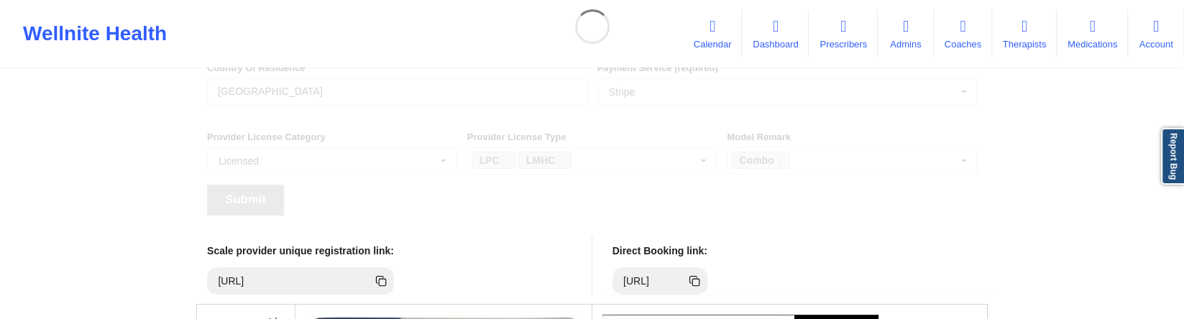
scroll to position [33, 0]
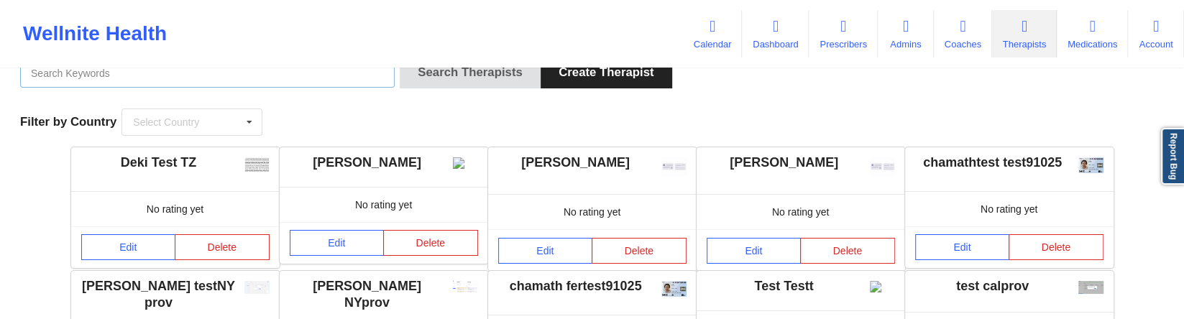
click at [248, 80] on input "text" at bounding box center [207, 73] width 375 height 27
click at [167, 72] on input "text" at bounding box center [207, 73] width 375 height 27
type input "cms test"
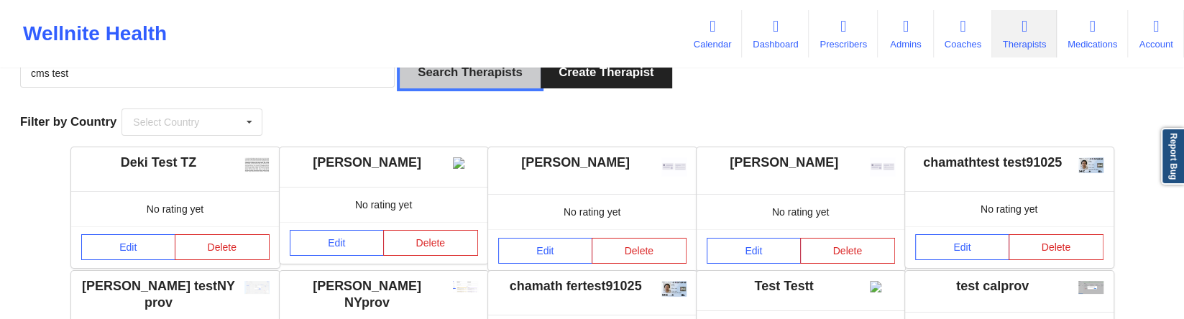
click at [472, 73] on button "Search Therapists" at bounding box center [470, 73] width 141 height 31
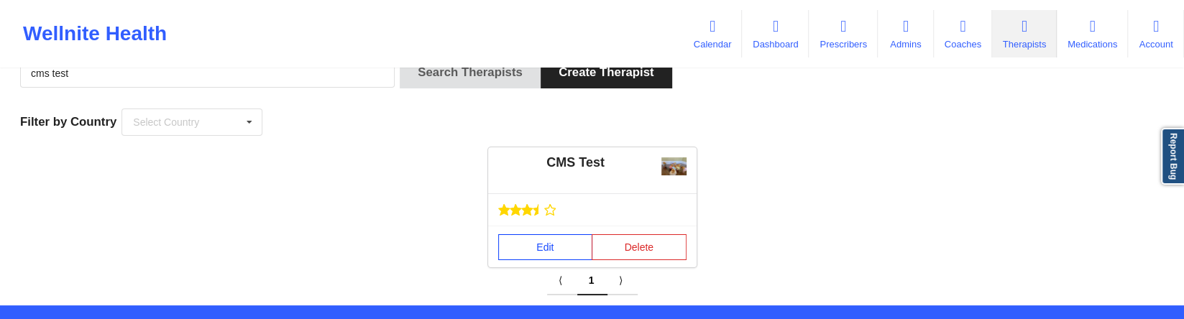
click at [526, 237] on link "Edit" at bounding box center [545, 247] width 95 height 26
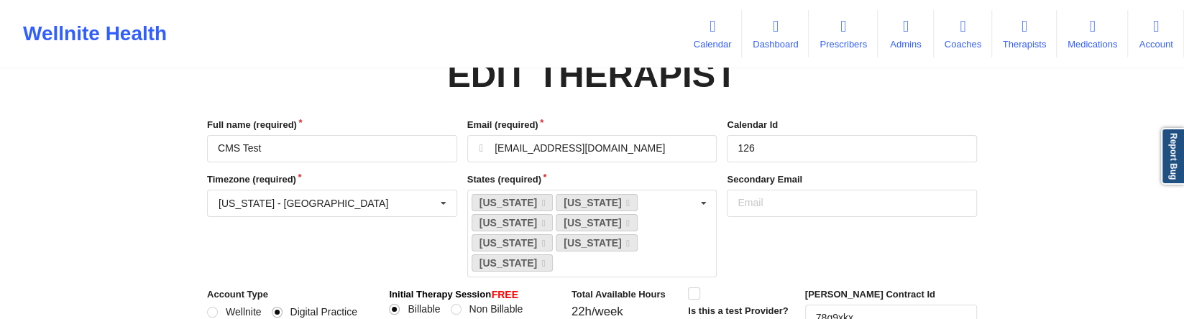
scroll to position [195, 0]
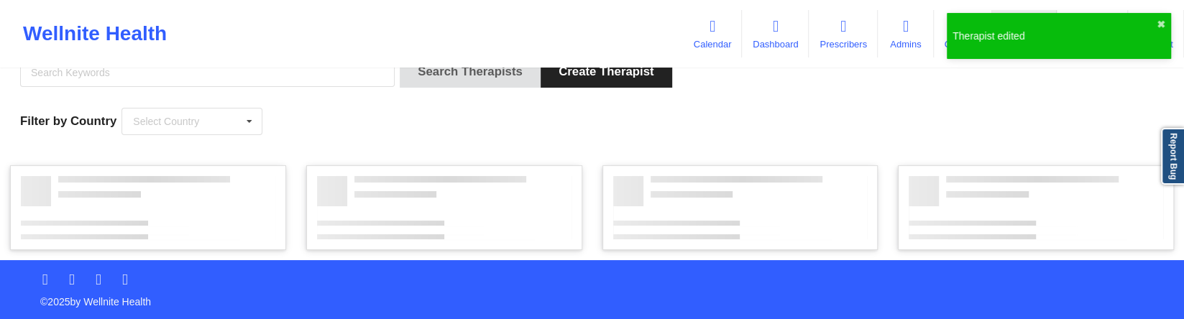
scroll to position [33, 0]
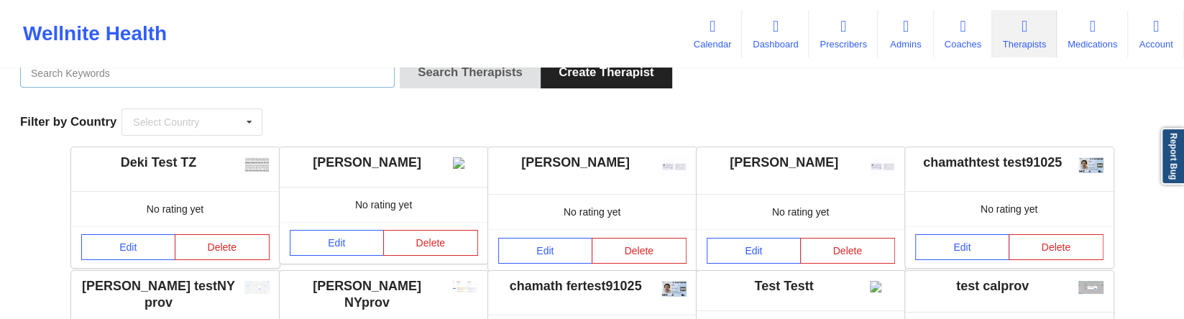
click at [244, 80] on input "text" at bounding box center [207, 73] width 375 height 27
type input "cms test"
click at [400, 58] on button "Search Therapists" at bounding box center [470, 73] width 141 height 31
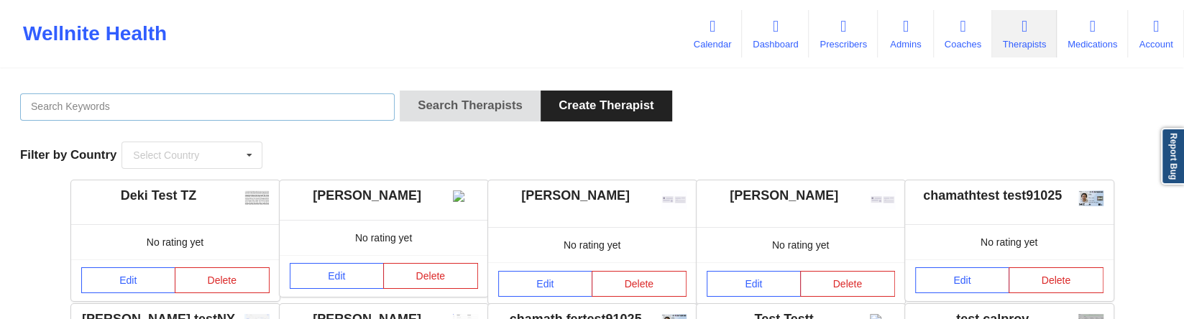
click at [289, 106] on input "text" at bounding box center [207, 106] width 375 height 27
type input "cms test"
click at [400, 91] on button "Search Therapists" at bounding box center [470, 106] width 141 height 31
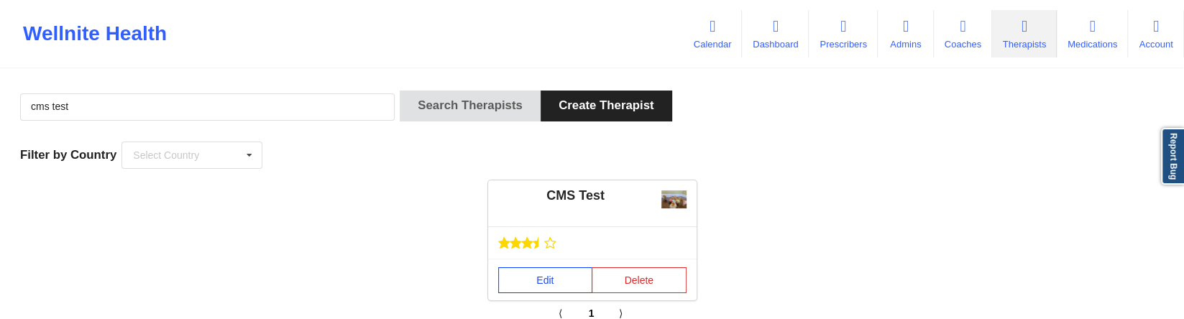
click at [523, 280] on link "Edit" at bounding box center [545, 280] width 95 height 26
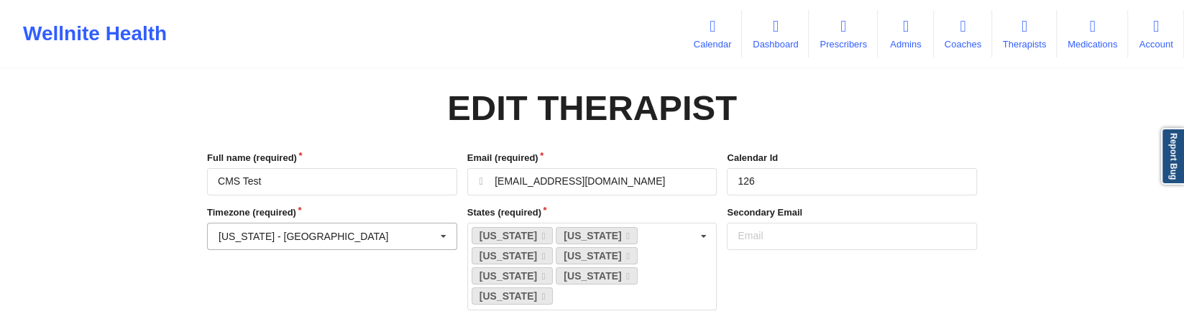
click at [382, 244] on input "text" at bounding box center [332, 237] width 249 height 26
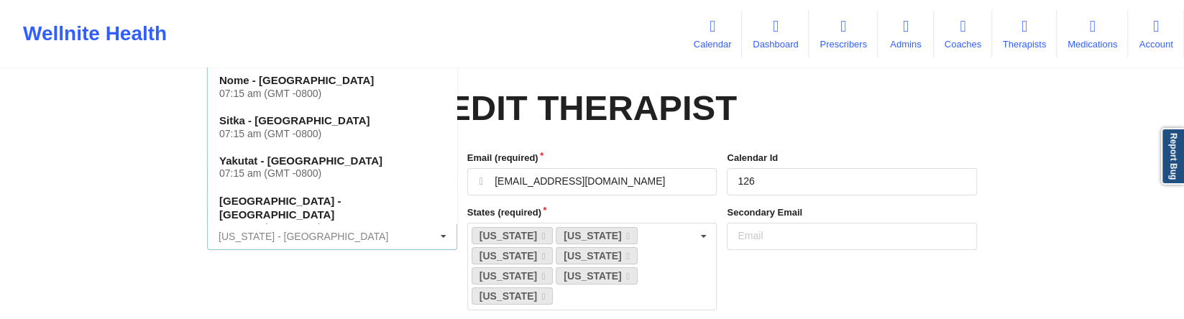
scroll to position [161, 0]
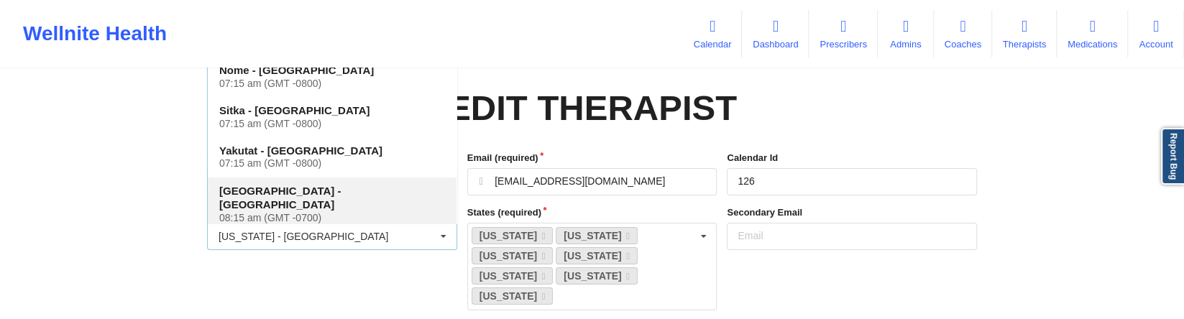
click at [372, 180] on div "[GEOGRAPHIC_DATA] - [GEOGRAPHIC_DATA] 08:15 am (GMT -0700)" at bounding box center [332, 205] width 249 height 54
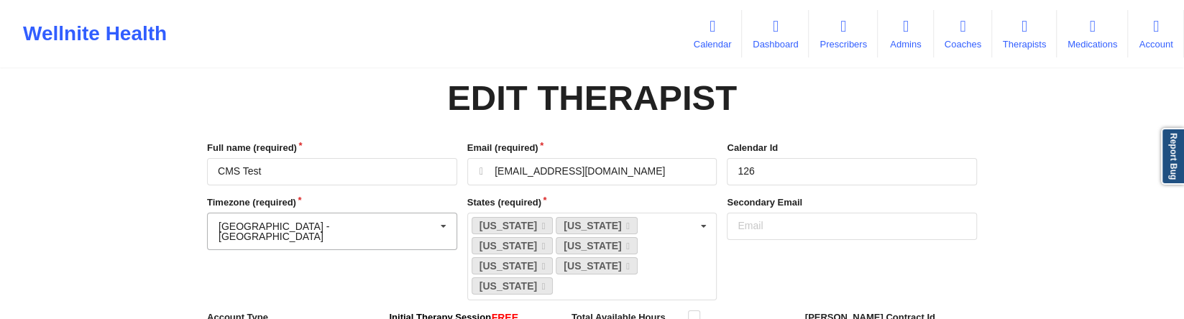
scroll to position [183, 0]
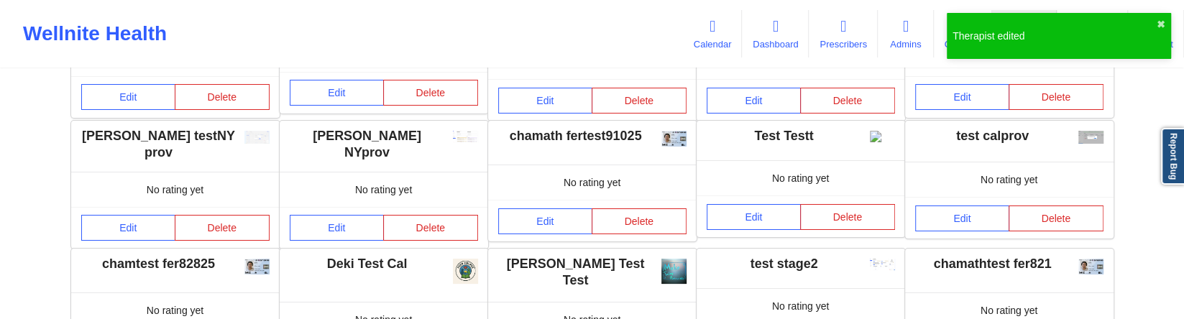
scroll to position [33, 0]
